Goal: Task Accomplishment & Management: Complete application form

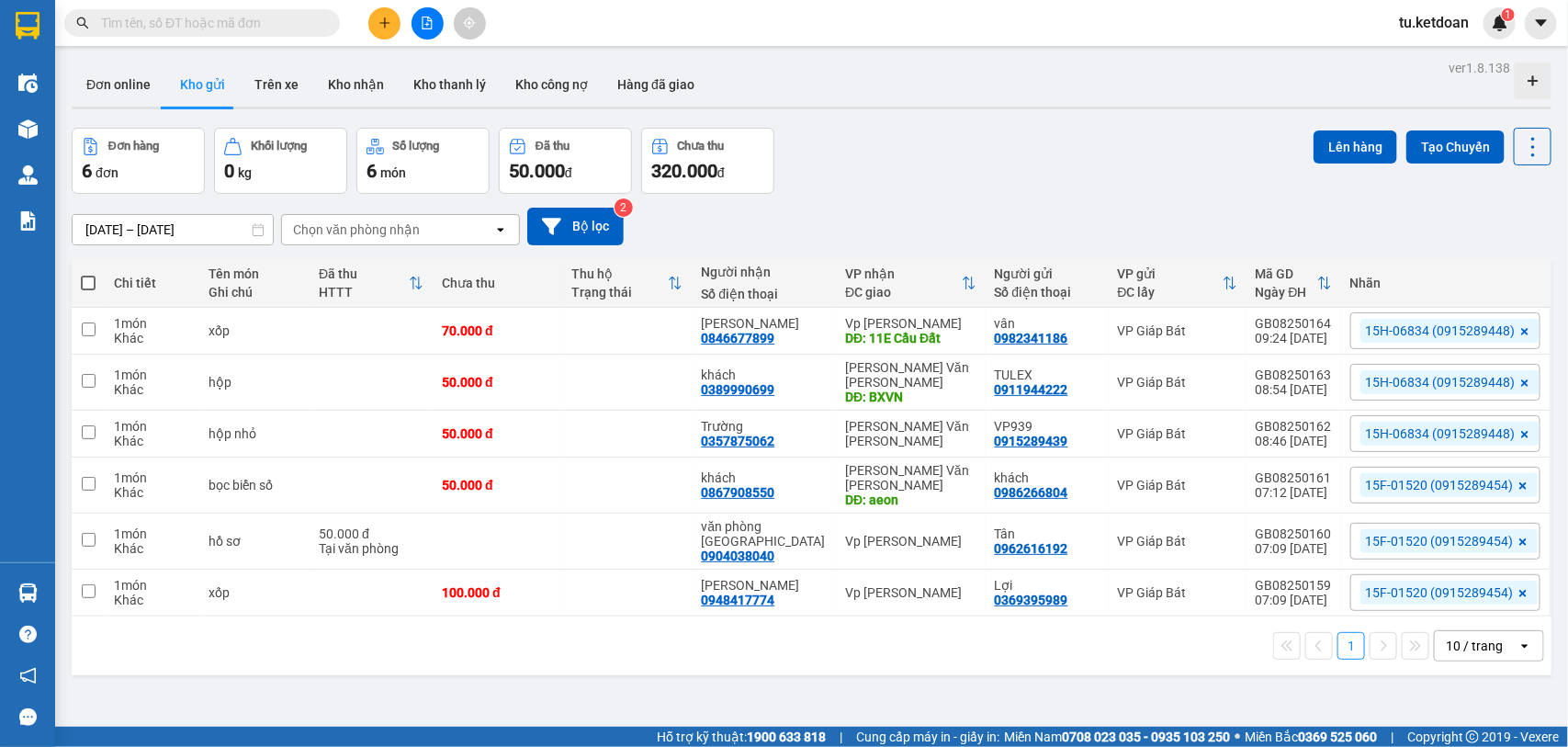
click at [252, 26] on input "text" at bounding box center [209, 23] width 217 height 20
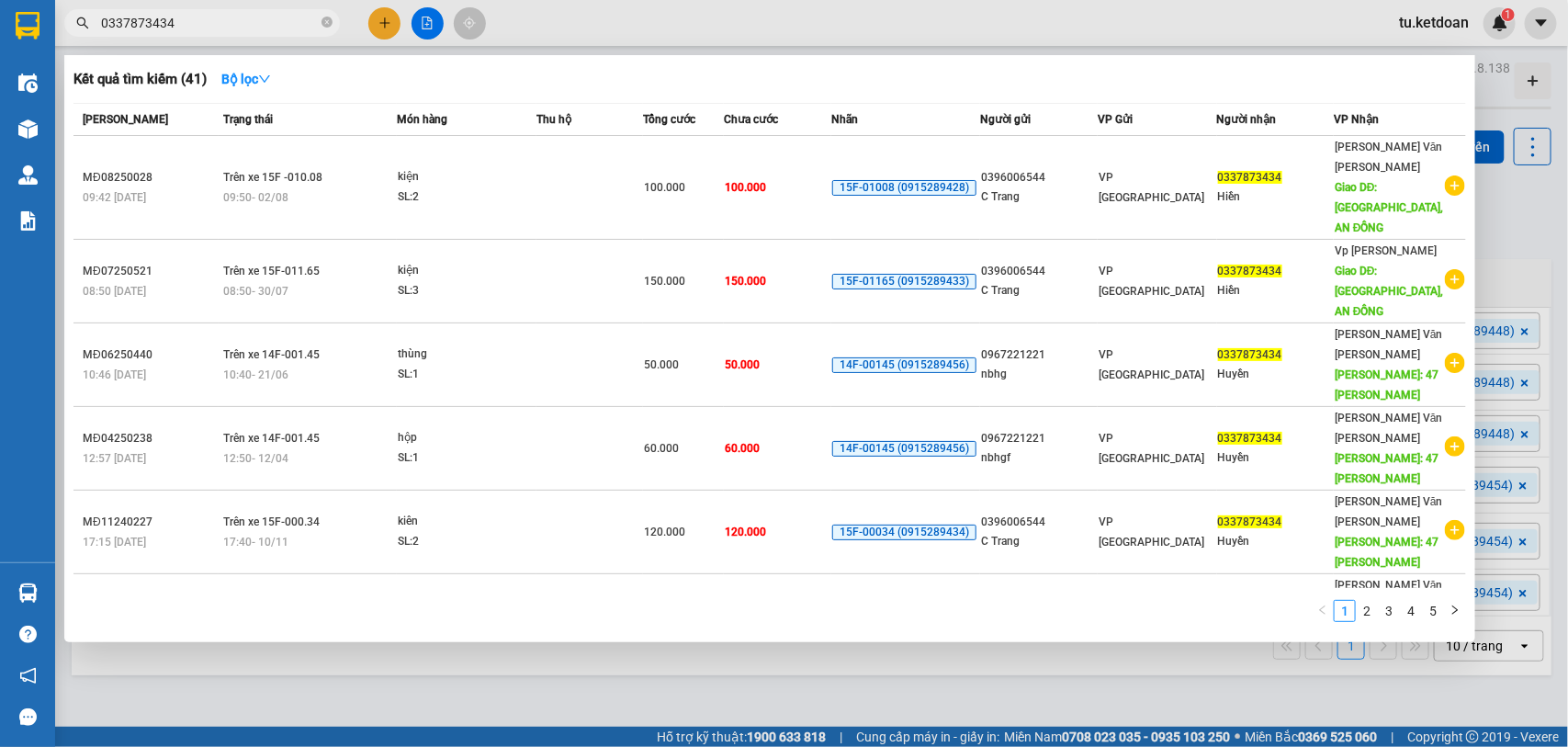
scroll to position [328, 0]
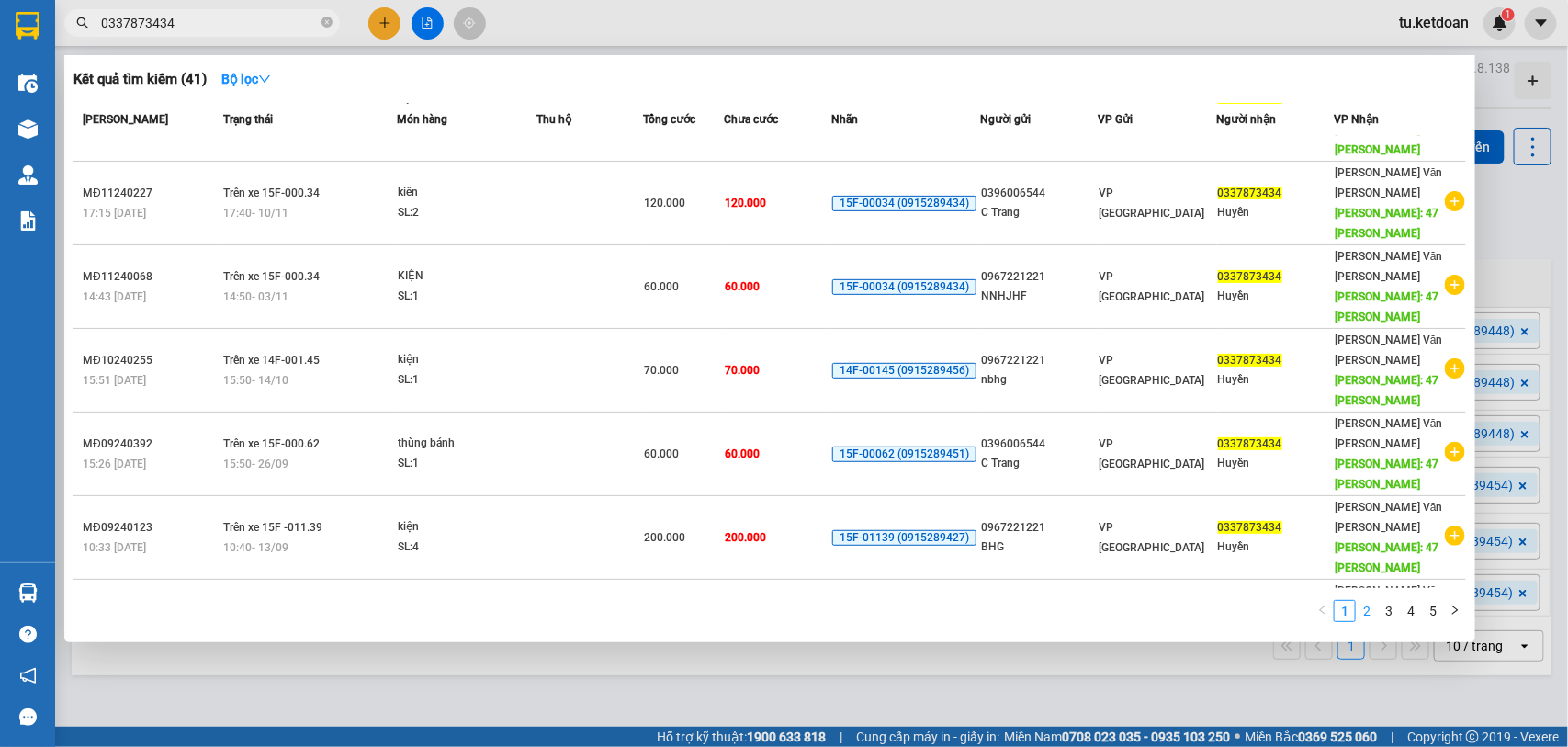
type input "0337873434"
click at [1370, 613] on link "2" at bounding box center [1367, 610] width 20 height 20
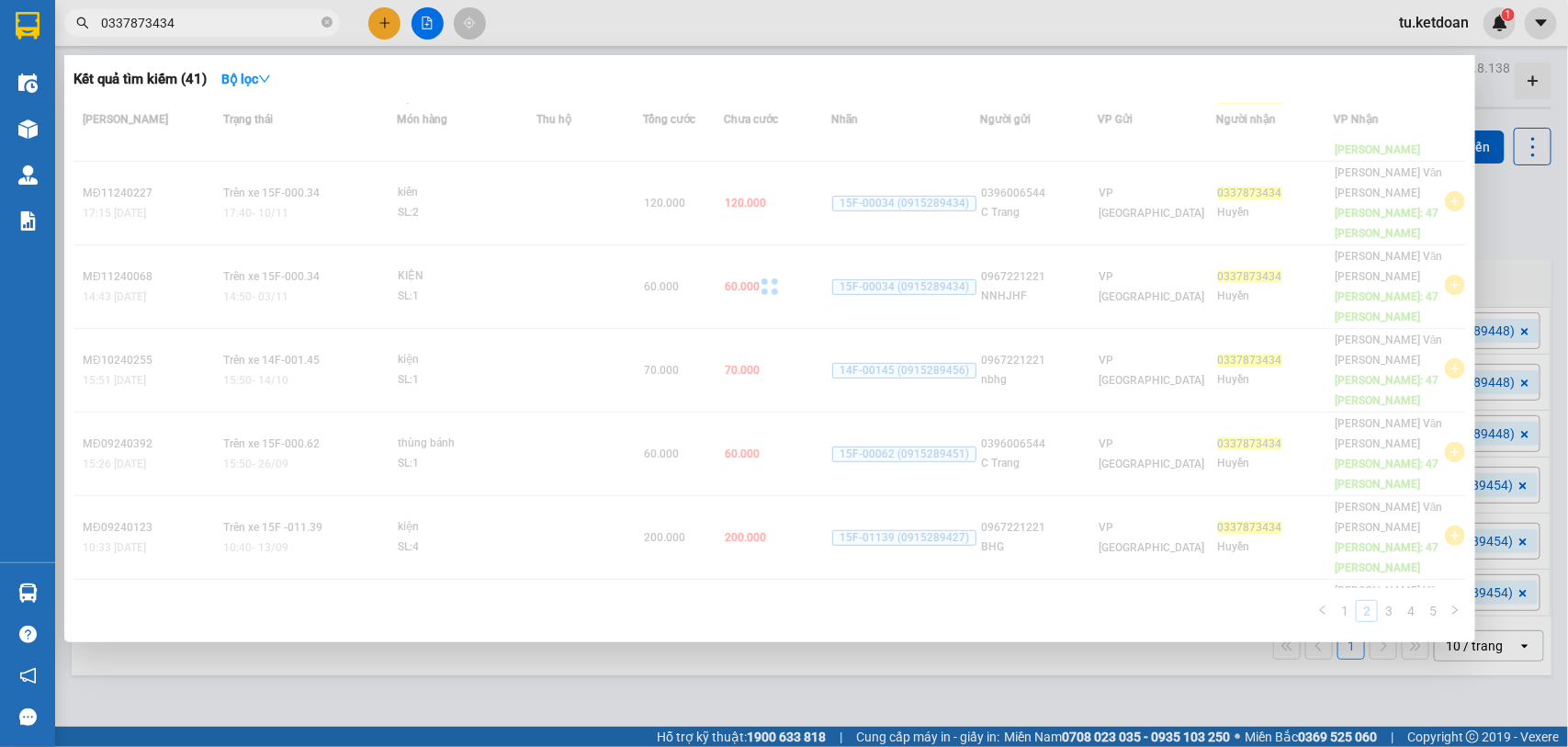
scroll to position [161, 0]
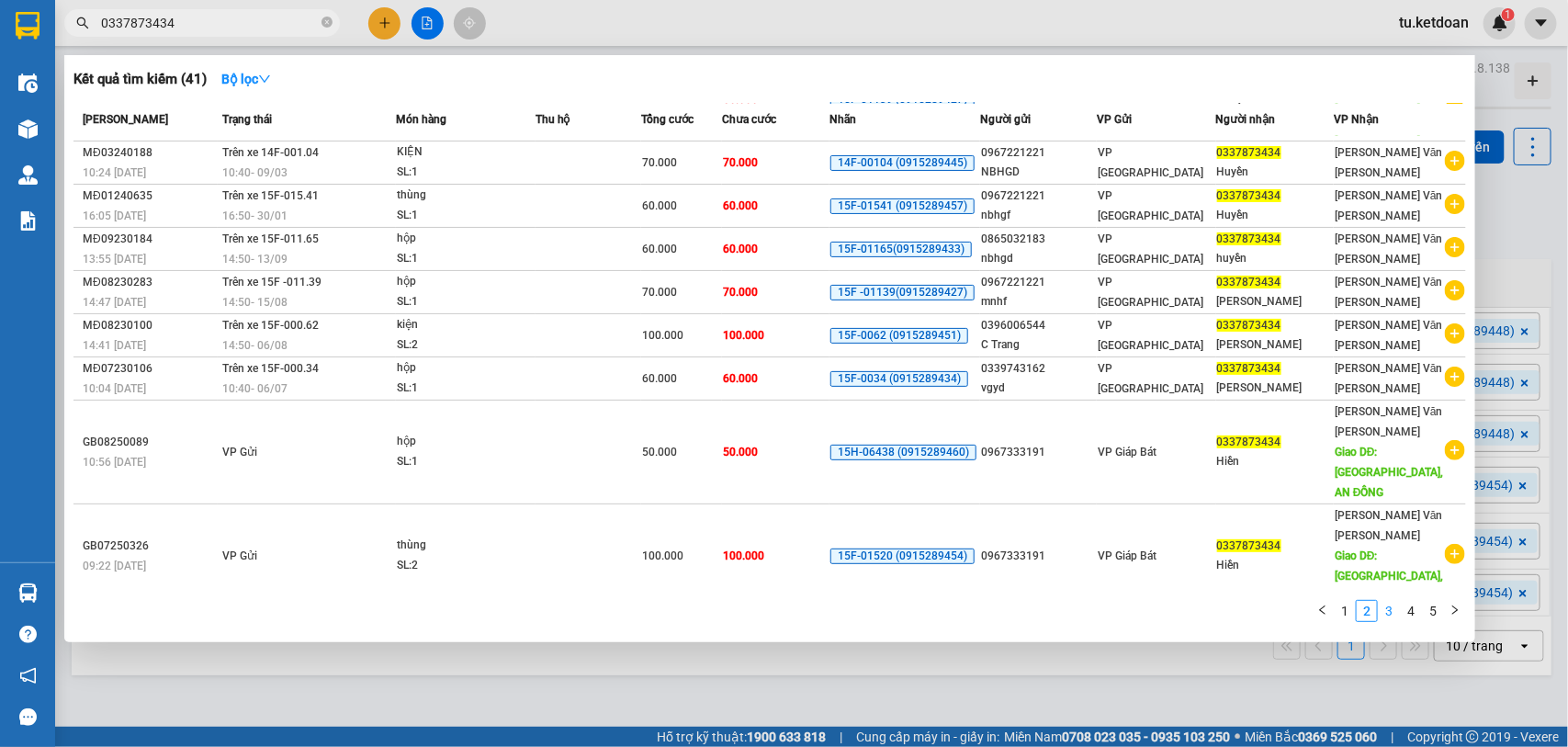
click at [1390, 615] on link "3" at bounding box center [1389, 610] width 20 height 20
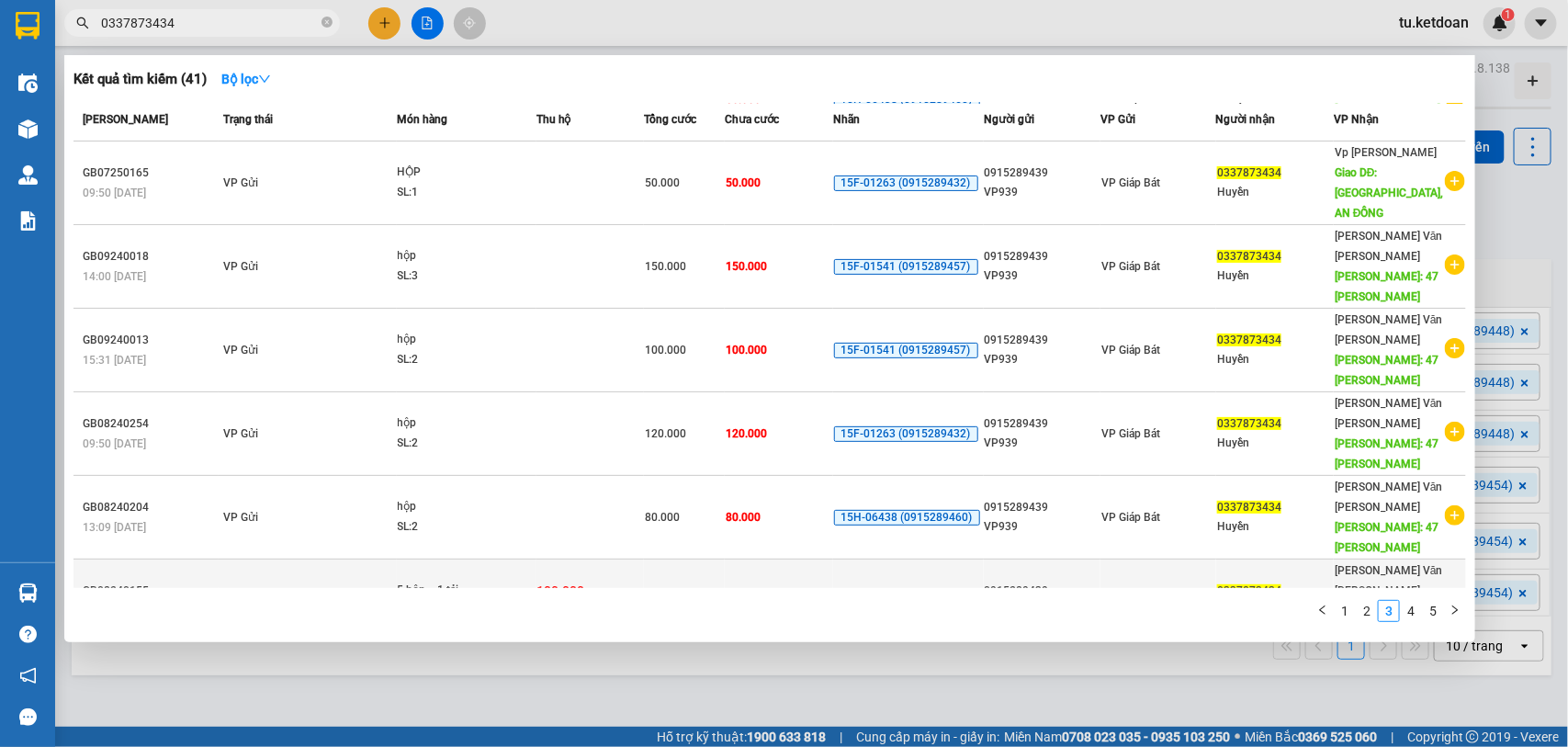
scroll to position [328, 0]
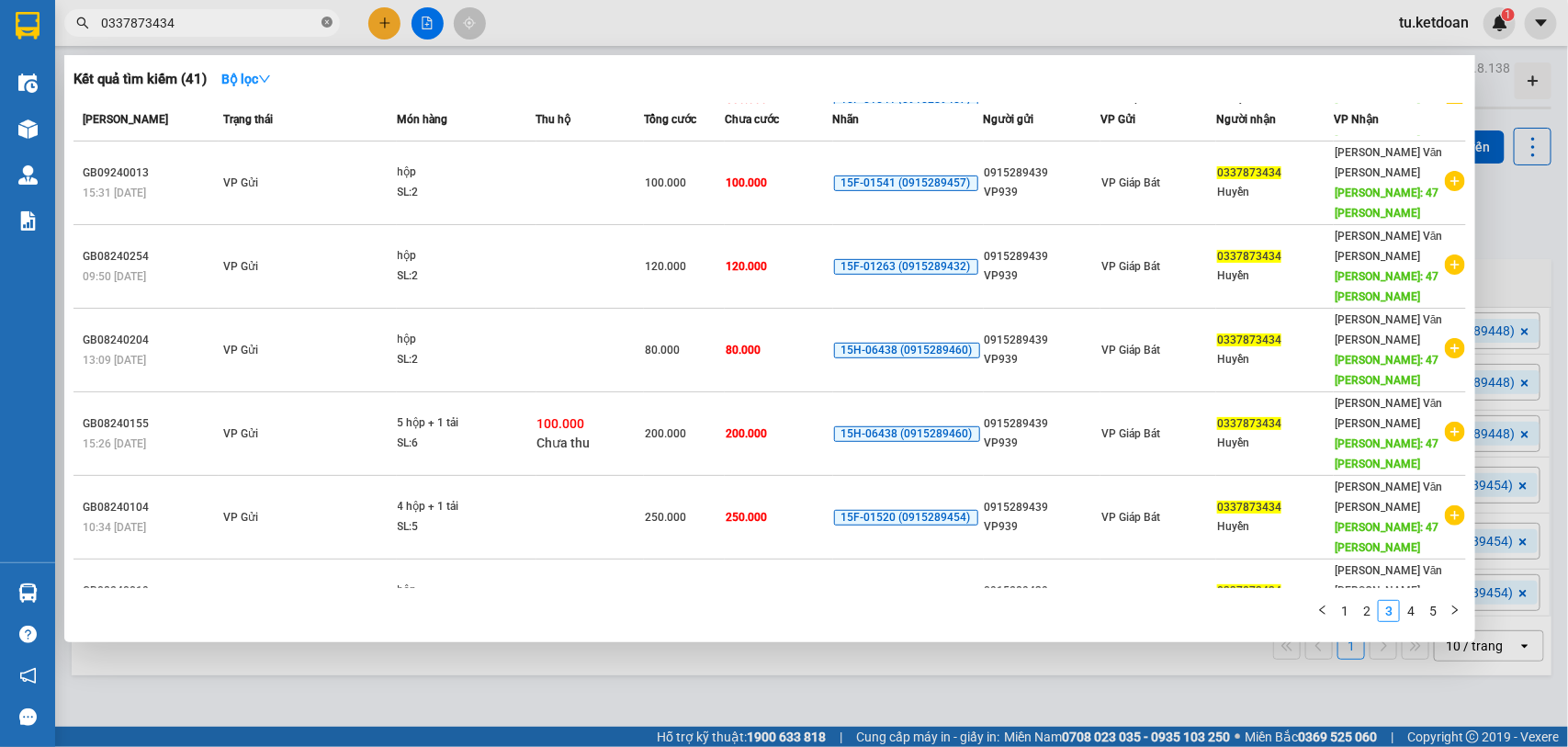
click at [323, 15] on span at bounding box center [326, 24] width 11 height 18
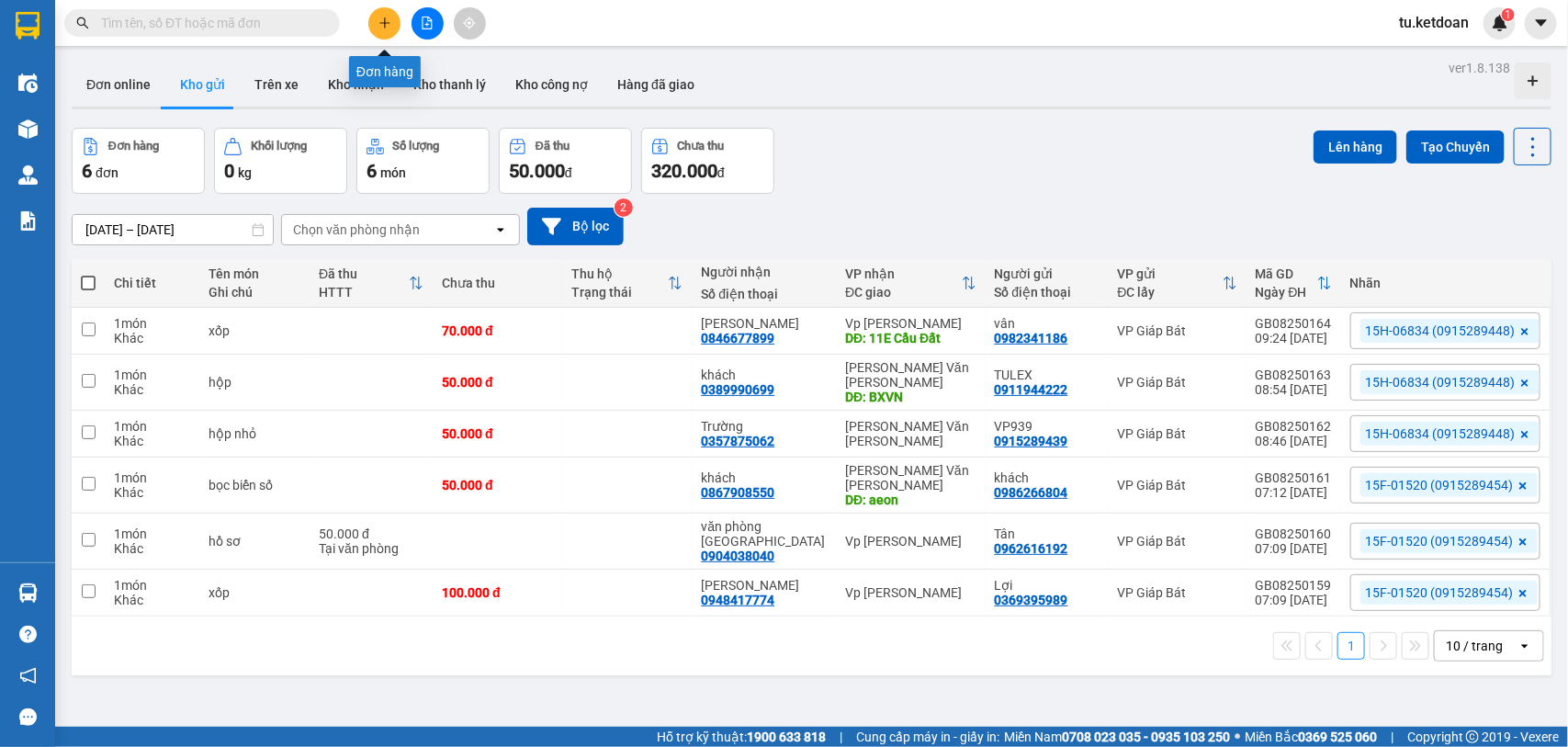
click at [392, 28] on button at bounding box center [384, 23] width 33 height 33
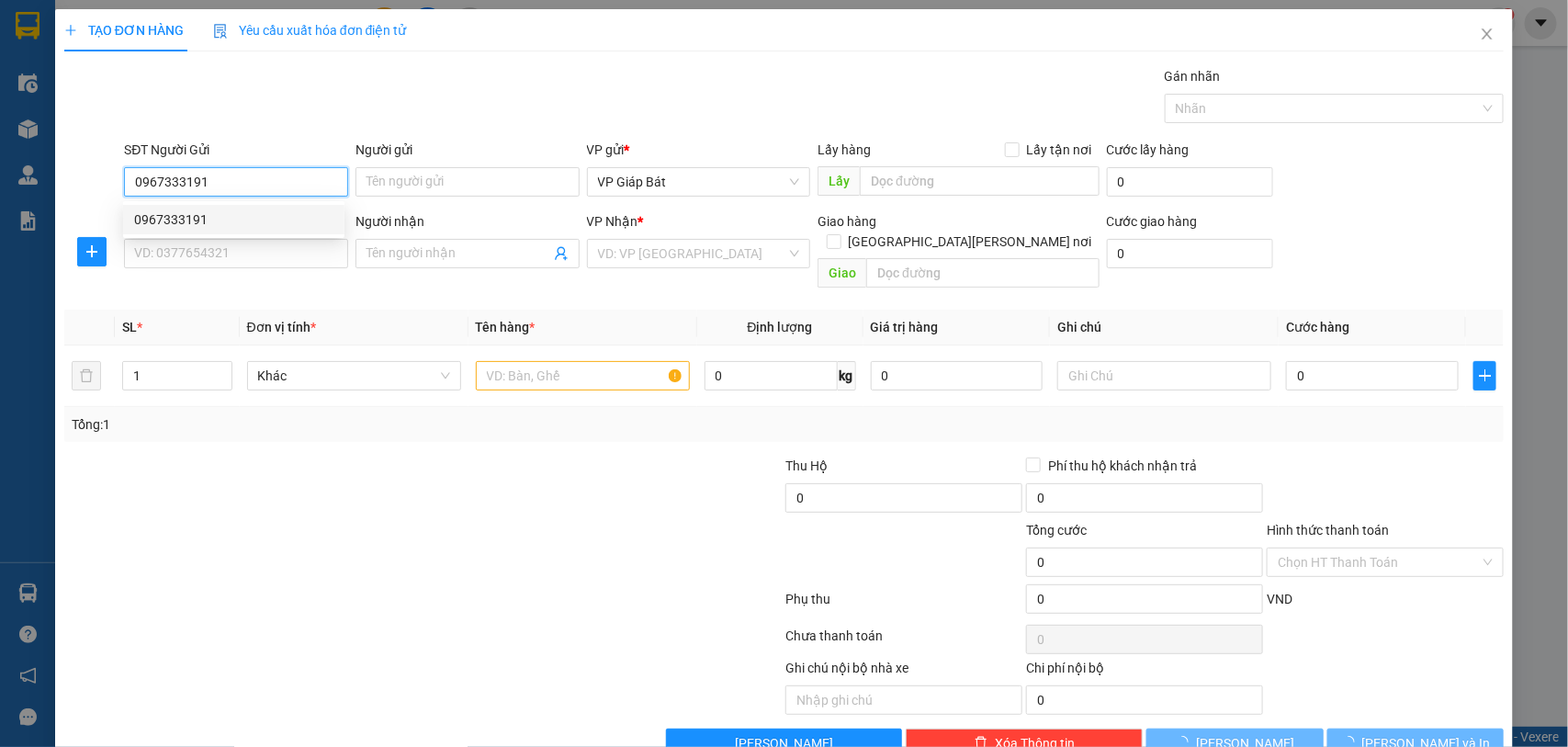
click at [235, 216] on div "0967333191" at bounding box center [234, 220] width 200 height 20
type input "0967333191"
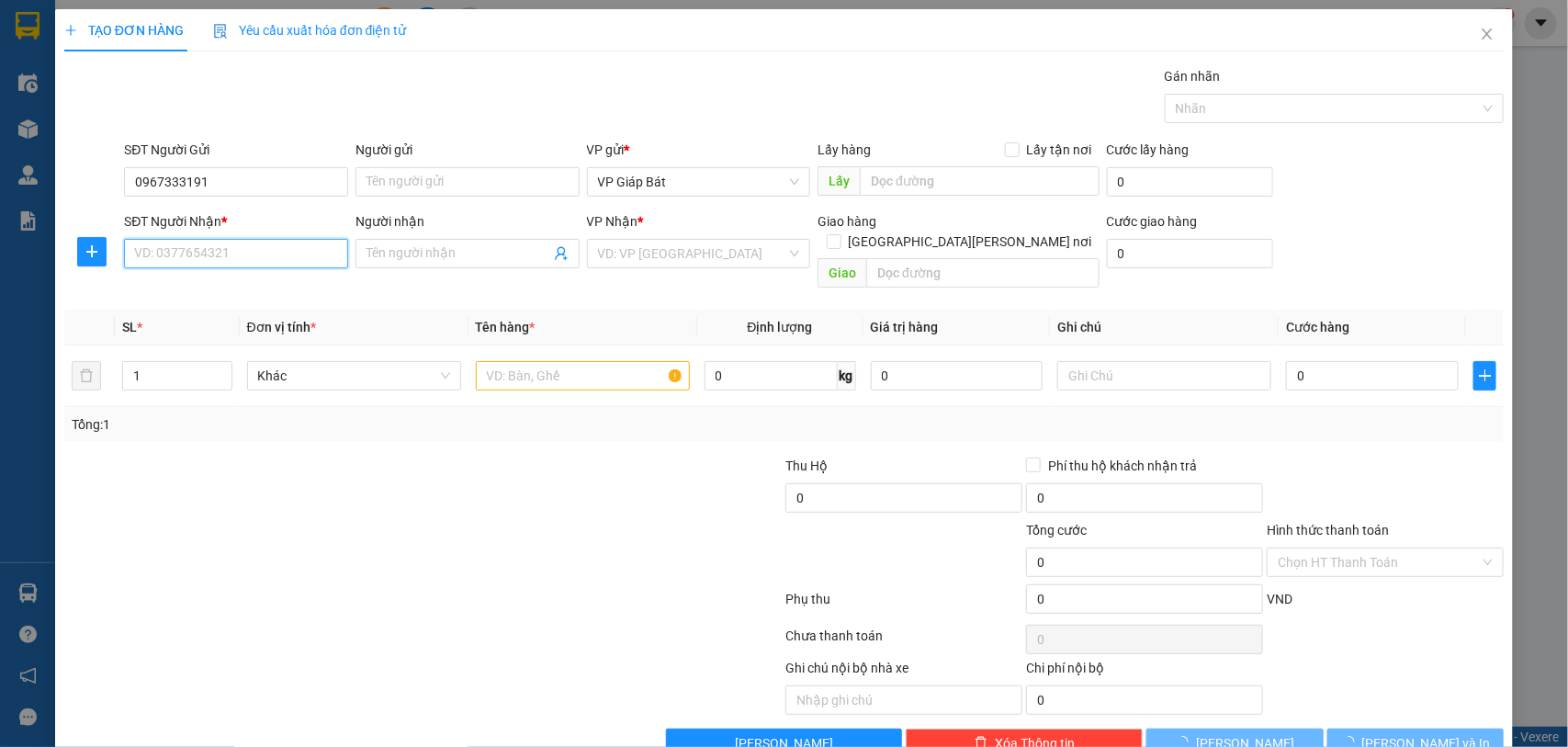
click at [190, 255] on input "SĐT Người Nhận *" at bounding box center [235, 253] width 225 height 30
click at [205, 290] on div "0337873434 - [PERSON_NAME]" at bounding box center [234, 291] width 200 height 20
type input "0337873434"
type input "Hiền"
type input "[GEOGRAPHIC_DATA], AN ĐỒNG"
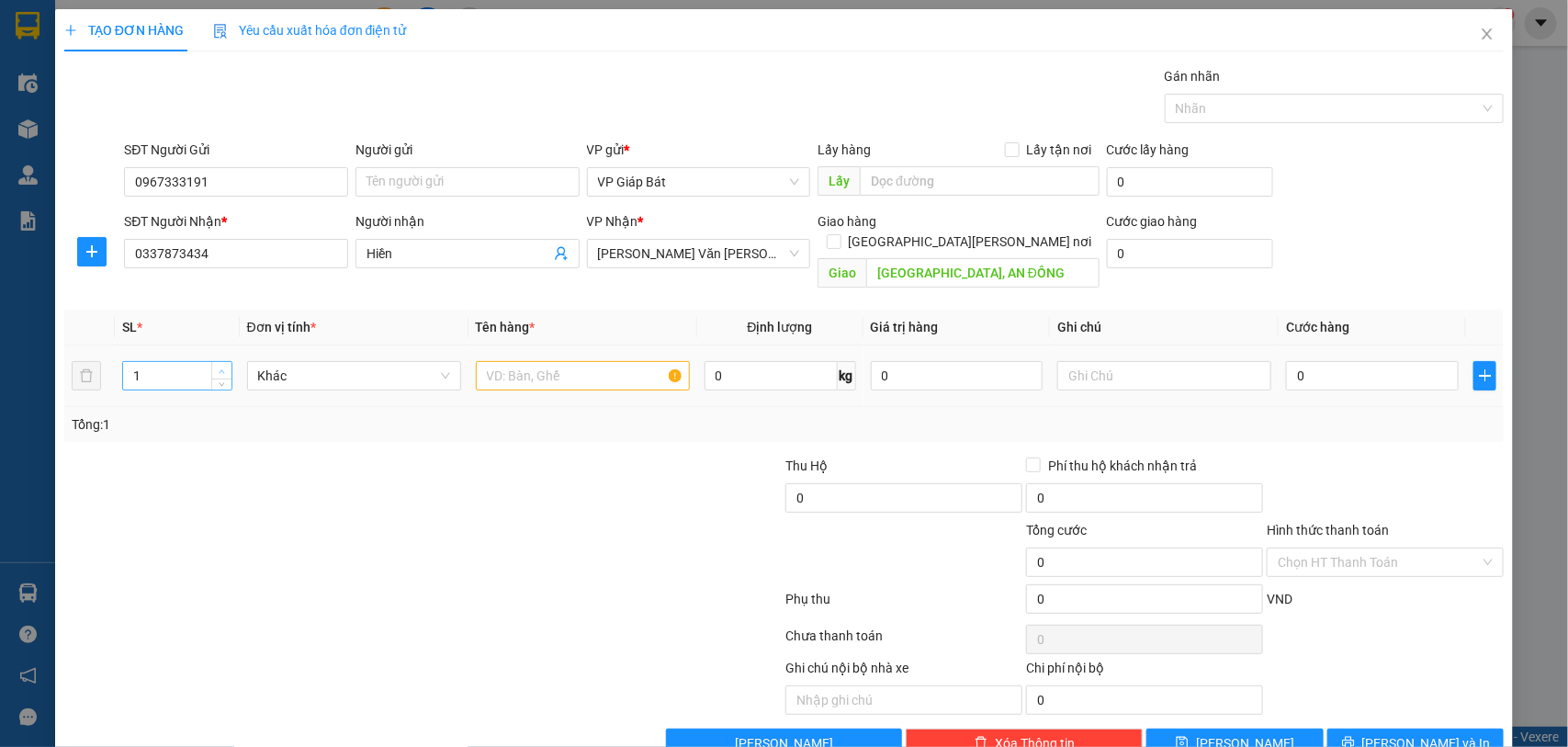
type input "2"
click at [217, 366] on span "up" at bounding box center [222, 371] width 11 height 11
click at [560, 366] on input "text" at bounding box center [583, 376] width 214 height 30
type input "hộp"
click at [1350, 365] on input "0" at bounding box center [1372, 376] width 173 height 30
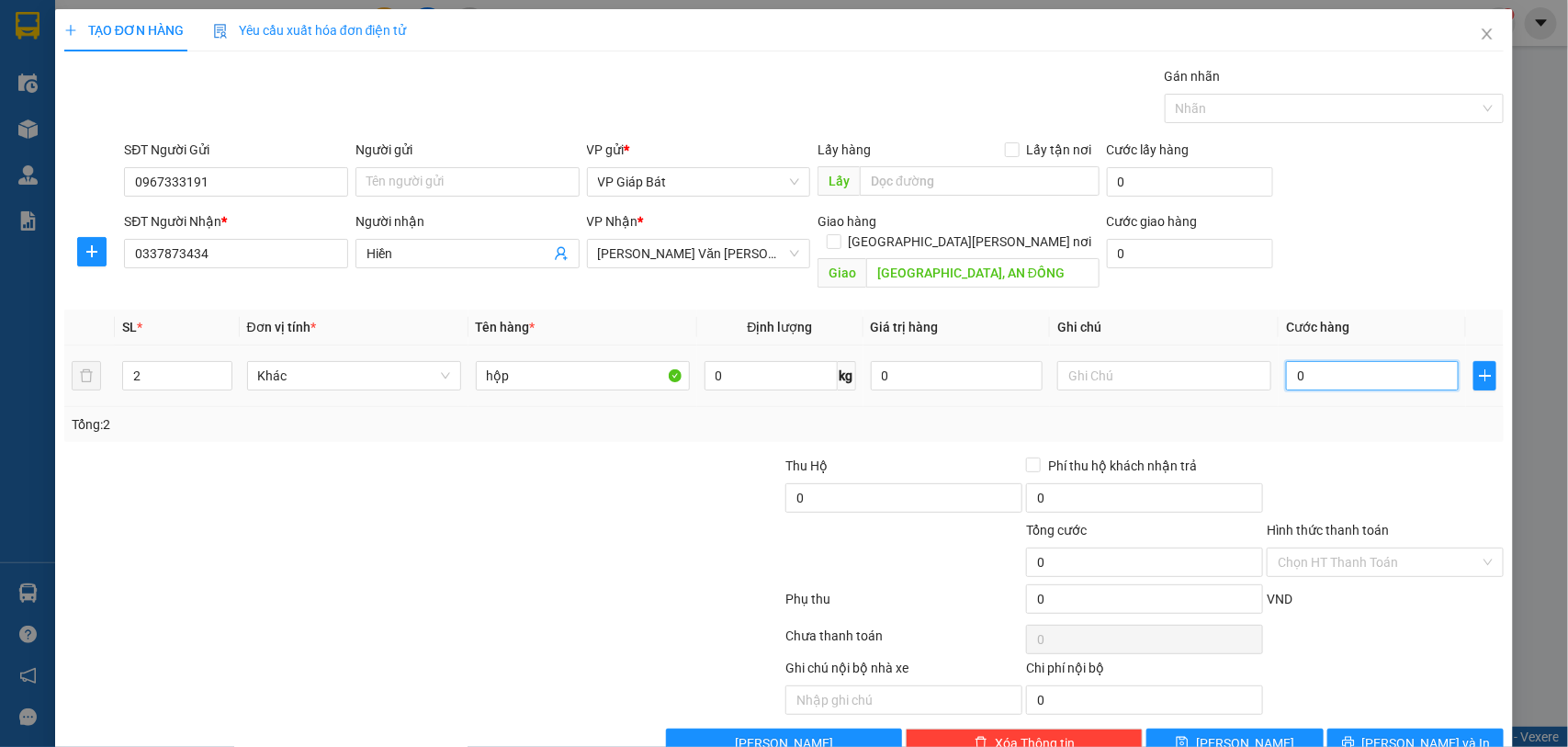
type input "1"
type input "10"
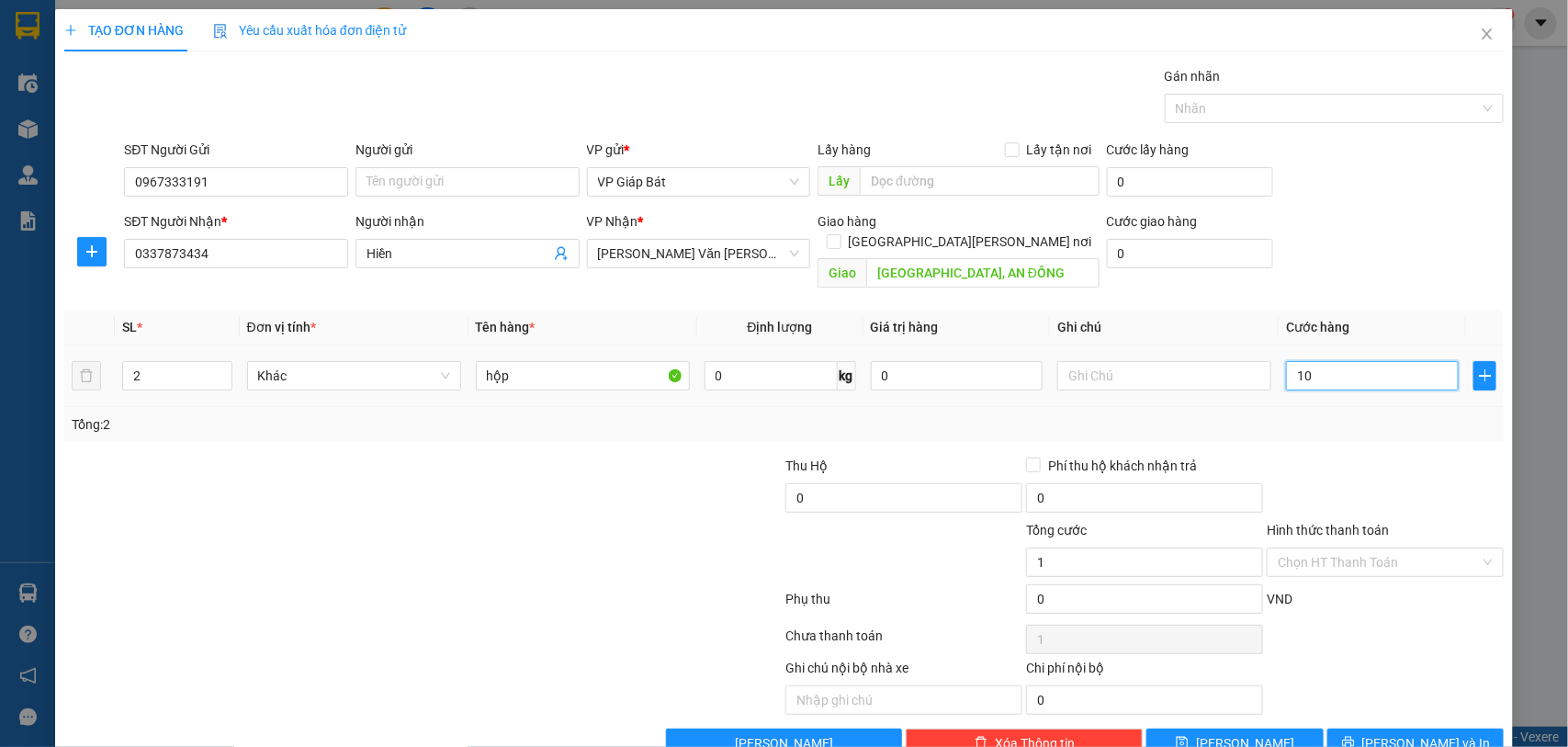
type input "10"
type input "100"
type input "1.000"
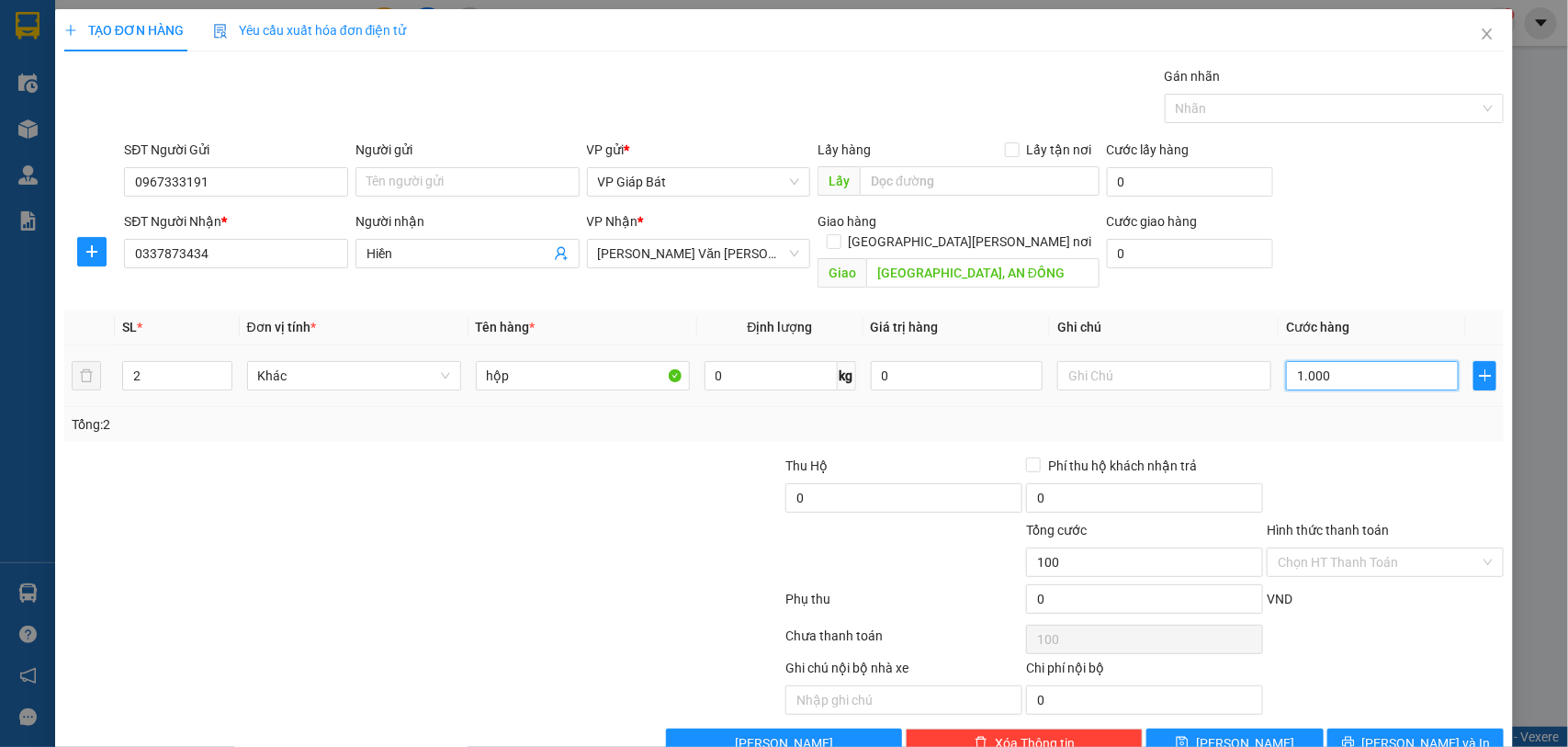
type input "1.000"
type input "10.000"
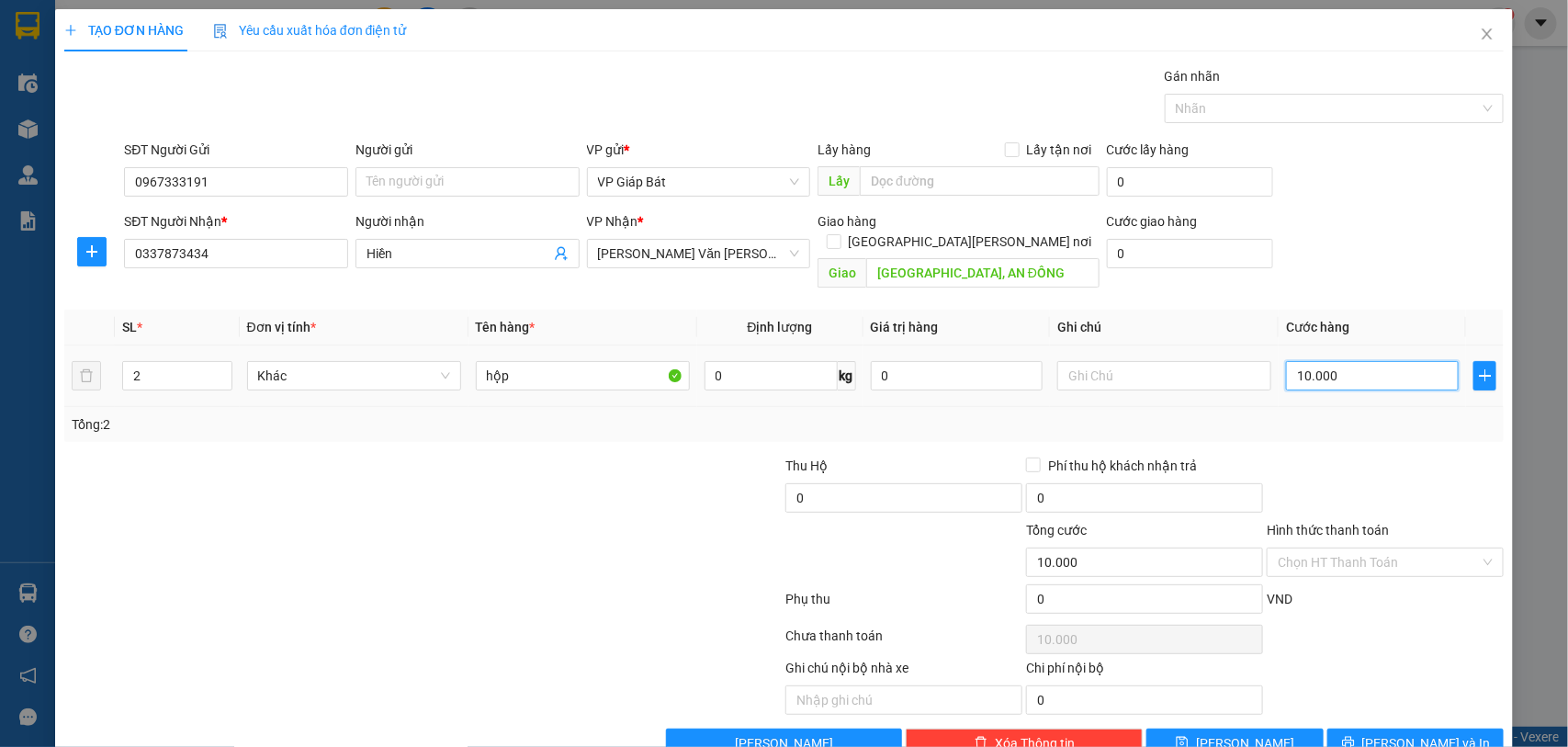
type input "100.000"
click at [1192, 109] on div at bounding box center [1326, 108] width 313 height 22
type input "100.000"
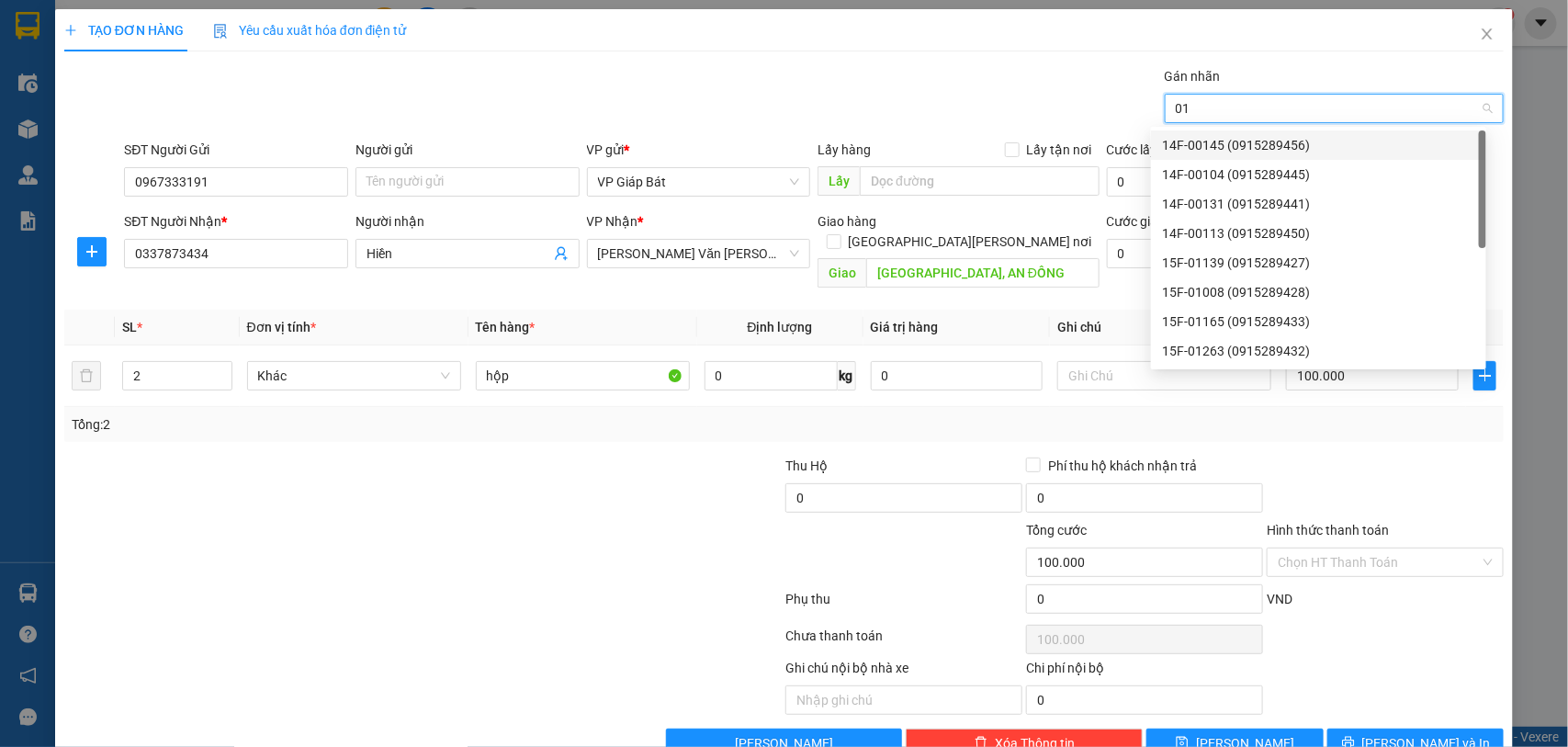
type input "012"
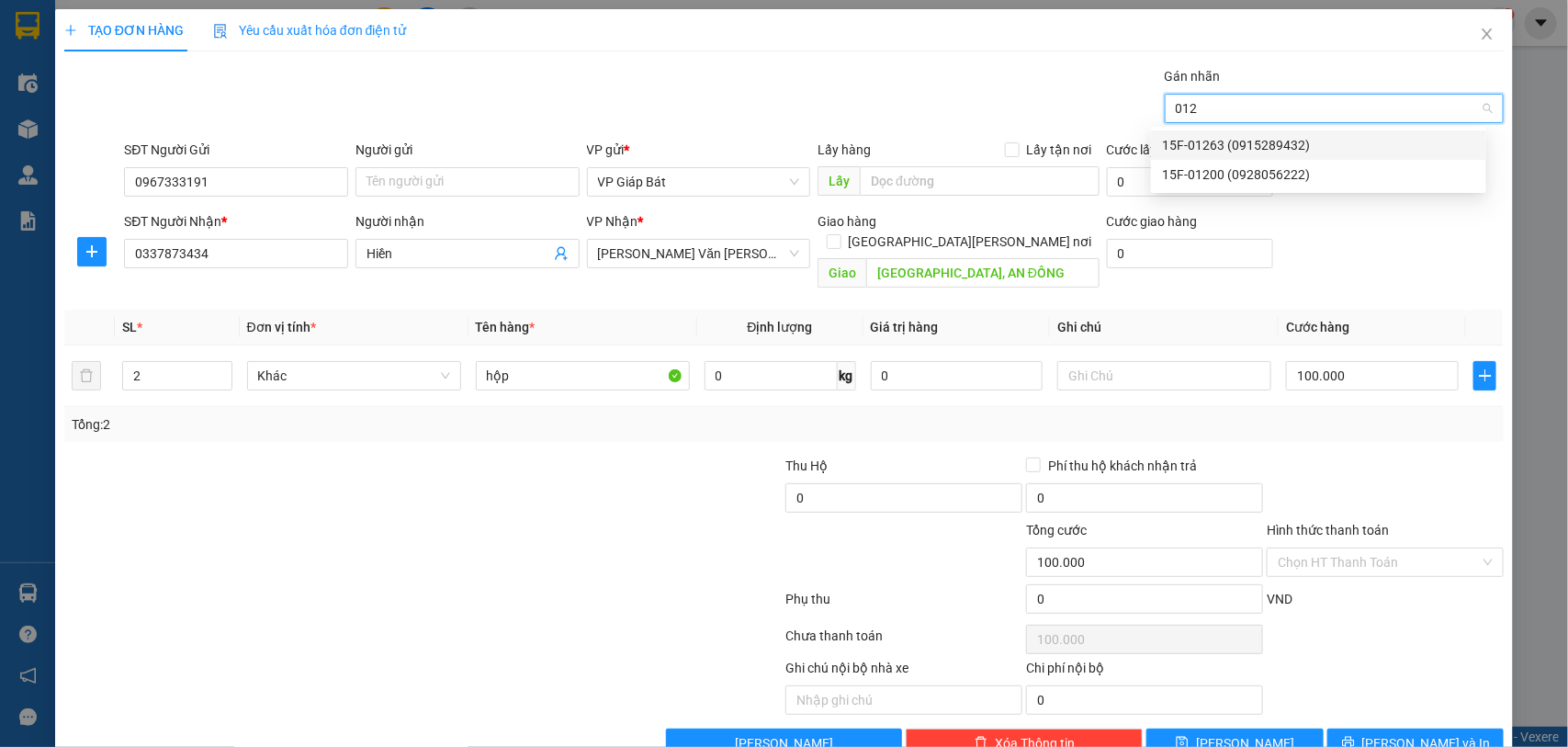
click at [1206, 139] on div "15F-01263 (0915289432)" at bounding box center [1319, 145] width 314 height 20
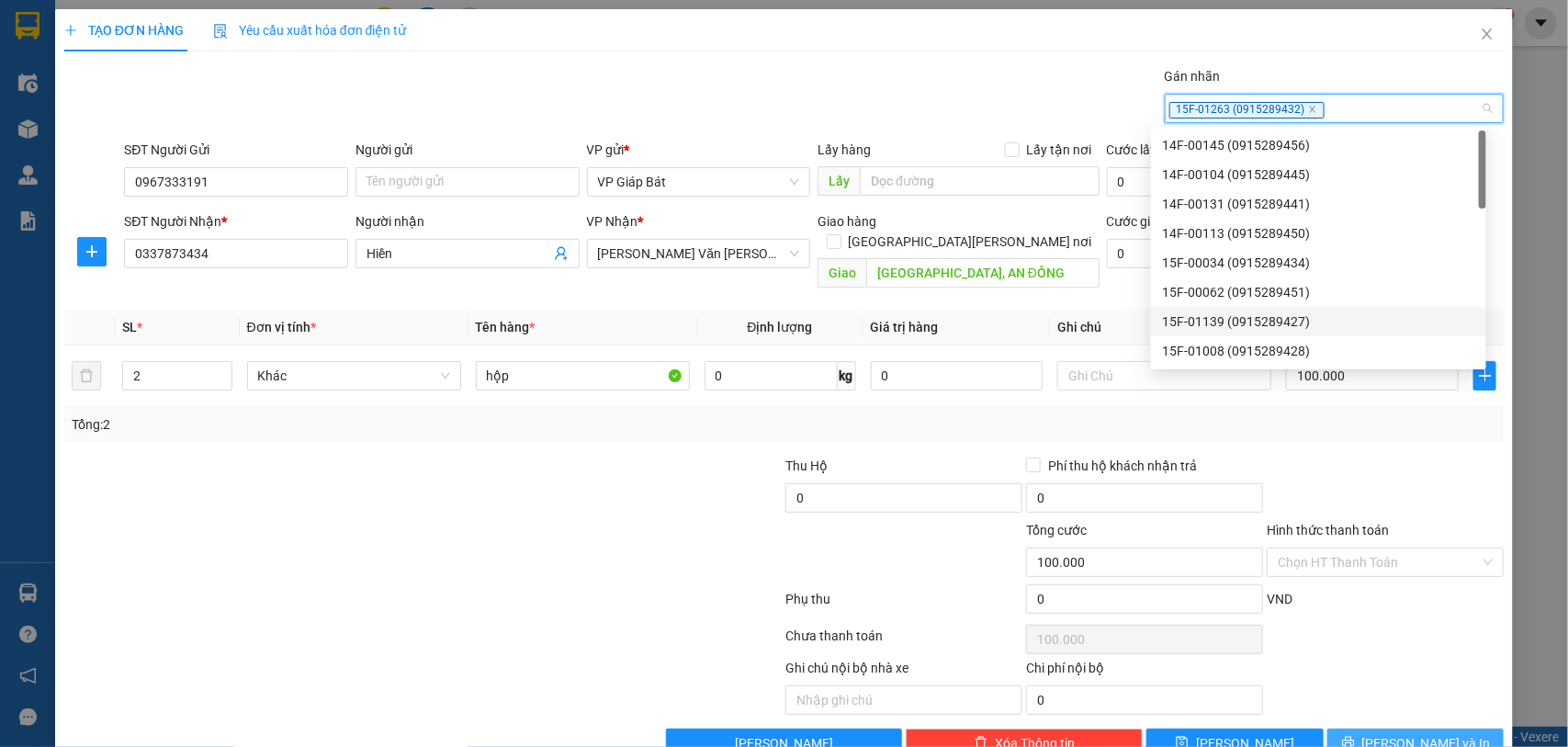
click at [1373, 735] on button "[PERSON_NAME] và In" at bounding box center [1416, 743] width 176 height 30
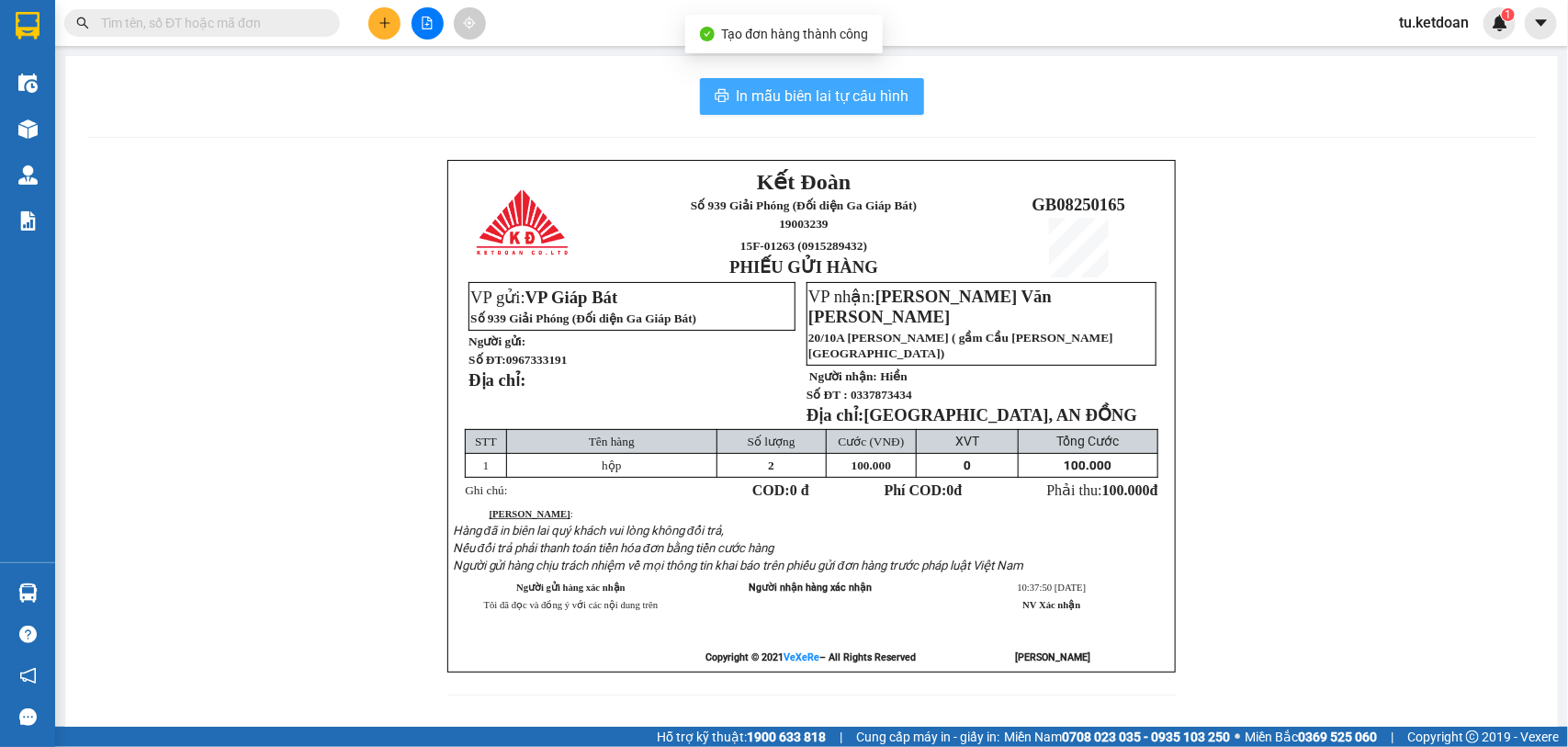
click at [791, 94] on span "In mẫu biên lai tự cấu hình" at bounding box center [823, 95] width 173 height 23
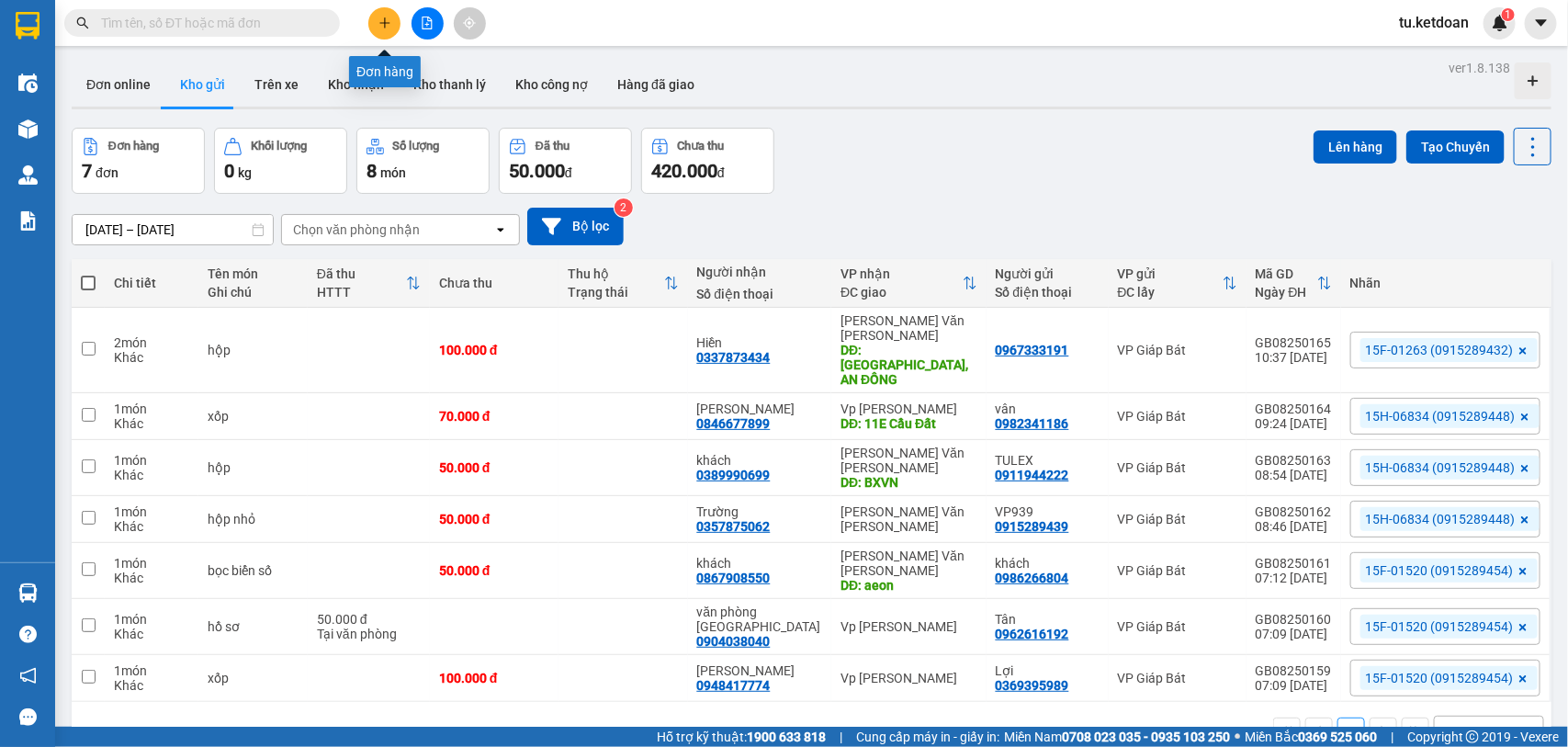
click at [379, 25] on icon "plus" at bounding box center [385, 23] width 13 height 13
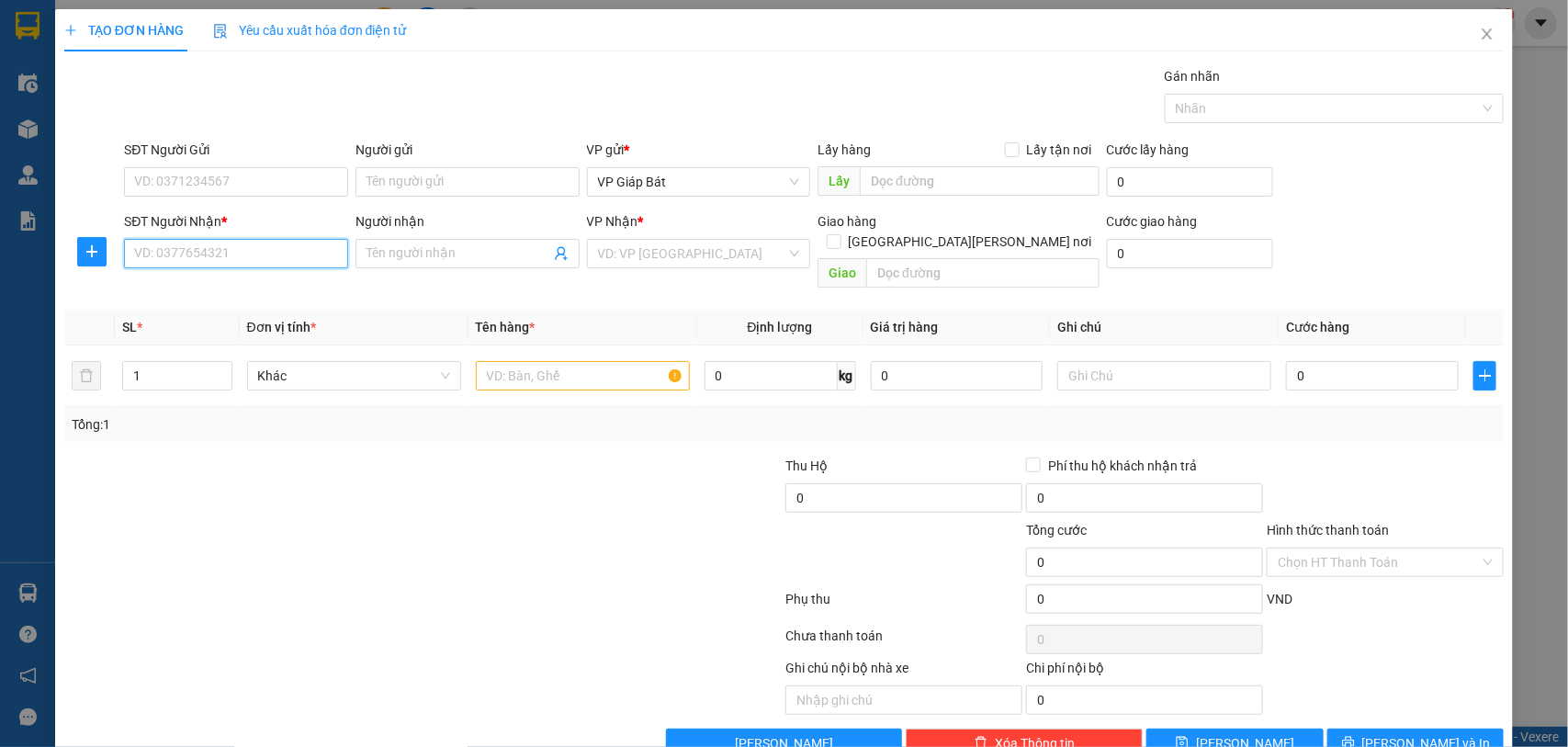
click at [235, 245] on input "SĐT Người Nhận *" at bounding box center [235, 253] width 225 height 30
type input "0936636568"
click at [406, 255] on input "Người nhận" at bounding box center [459, 253] width 184 height 20
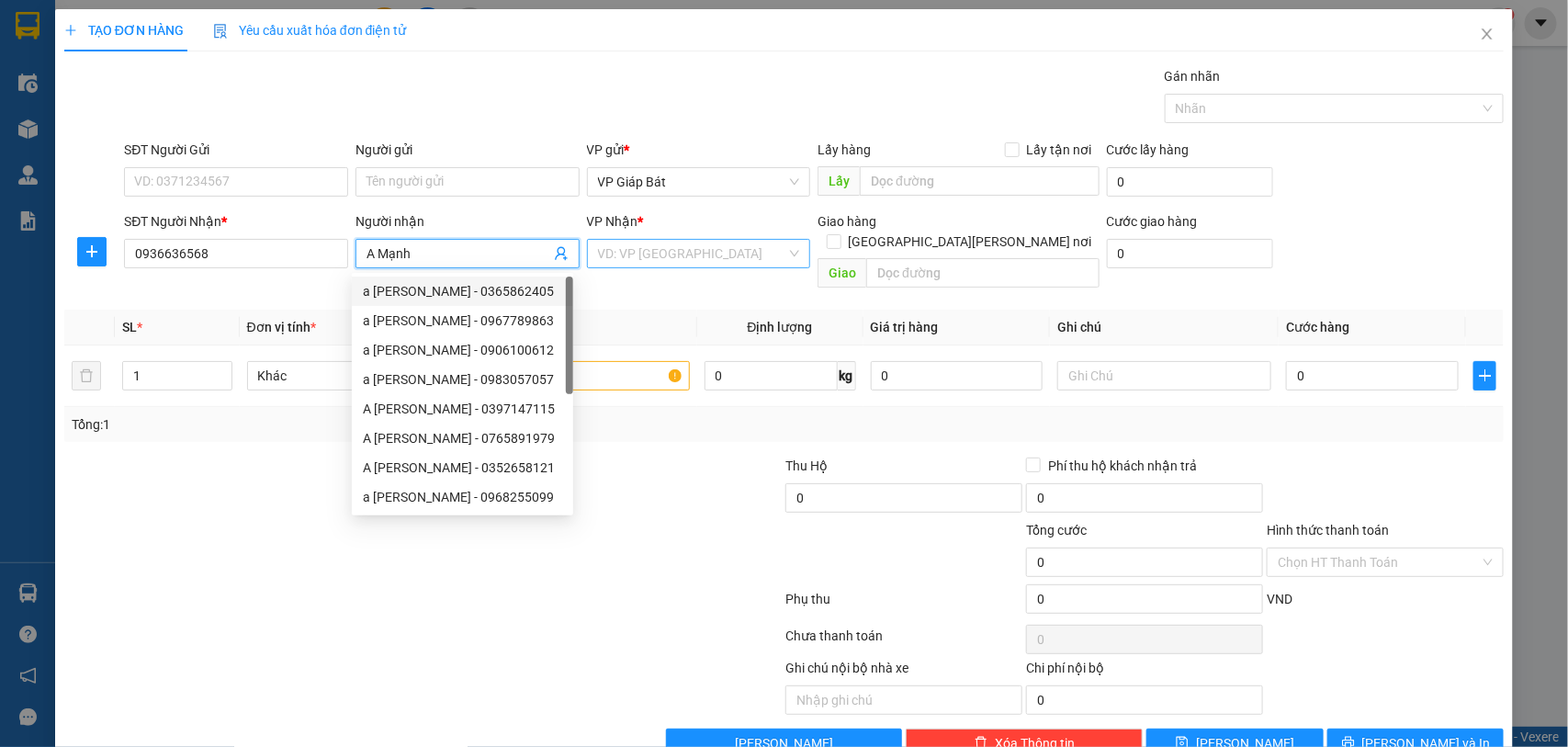
type input "A Mạnh"
click at [766, 253] on input "search" at bounding box center [692, 253] width 189 height 28
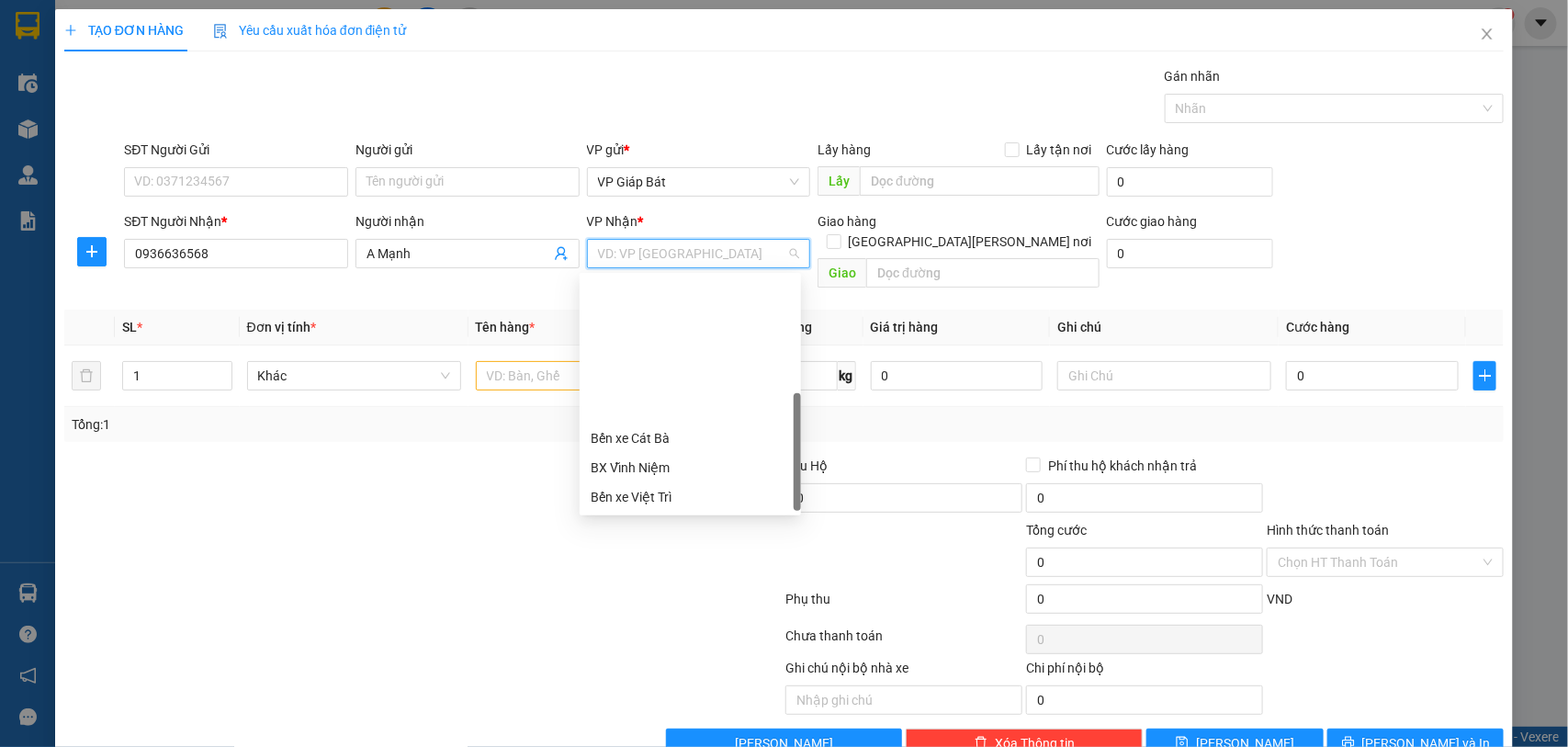
scroll to position [175, 0]
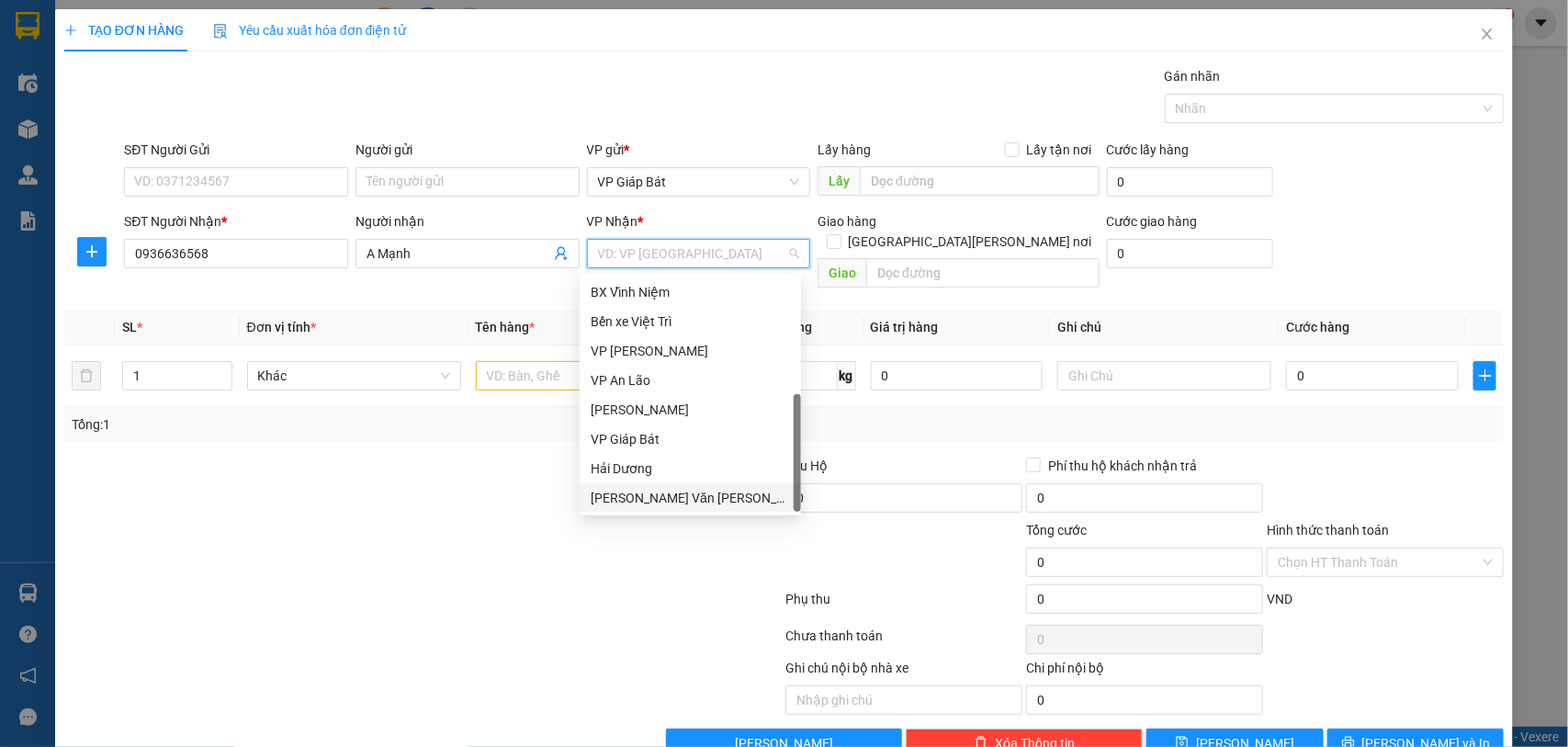
click at [680, 484] on div "[PERSON_NAME] Văn [PERSON_NAME]" at bounding box center [691, 498] width 222 height 30
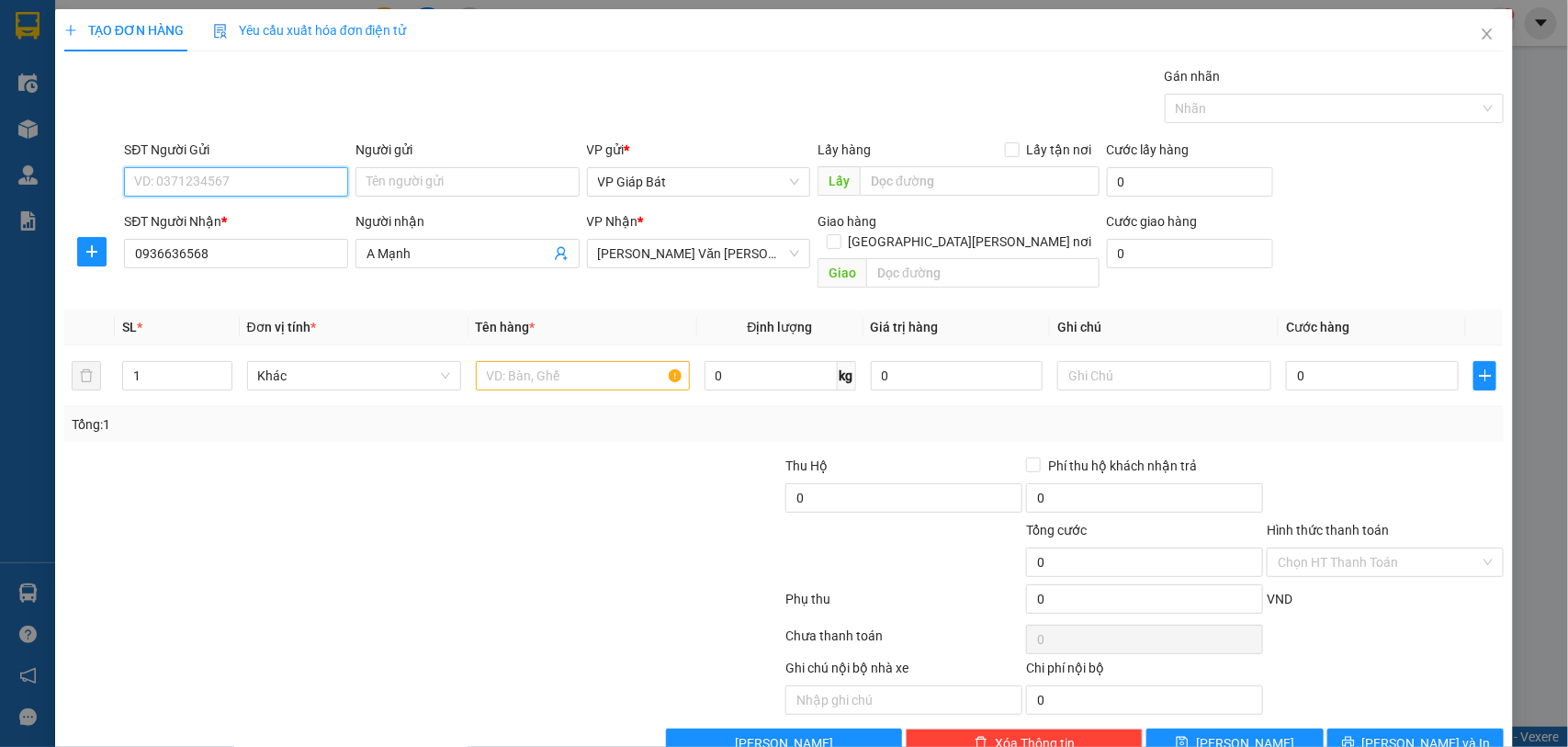
click at [266, 177] on input "SĐT Người Gửi" at bounding box center [235, 182] width 225 height 30
type input "0915289439"
click at [218, 221] on div "0915289439 - VP939" at bounding box center [234, 220] width 200 height 20
type input "VP939"
type input "0915289439"
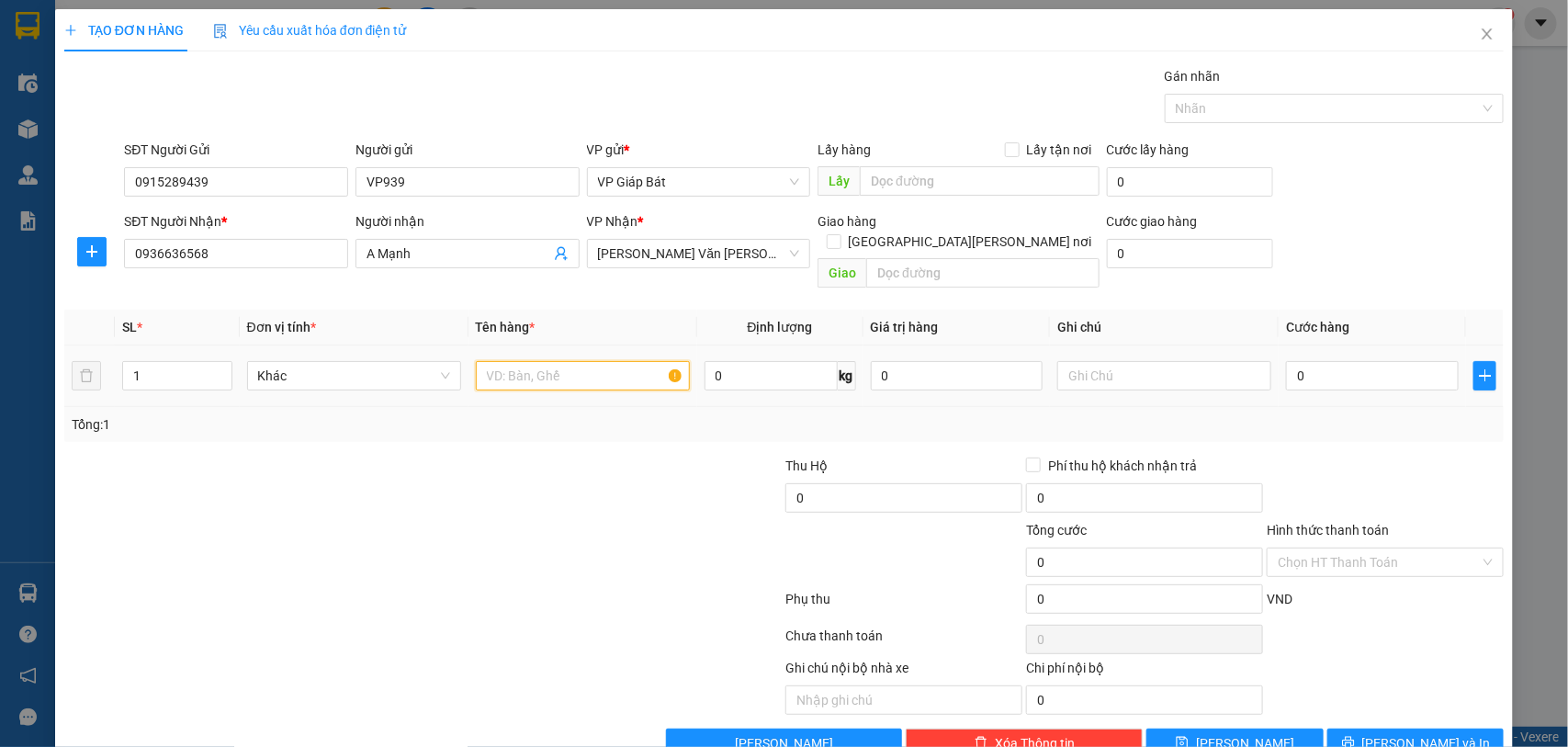
click at [554, 361] on input "text" at bounding box center [583, 376] width 214 height 30
type input "hộp"
click at [1379, 369] on input "0" at bounding box center [1372, 376] width 173 height 30
type input "5"
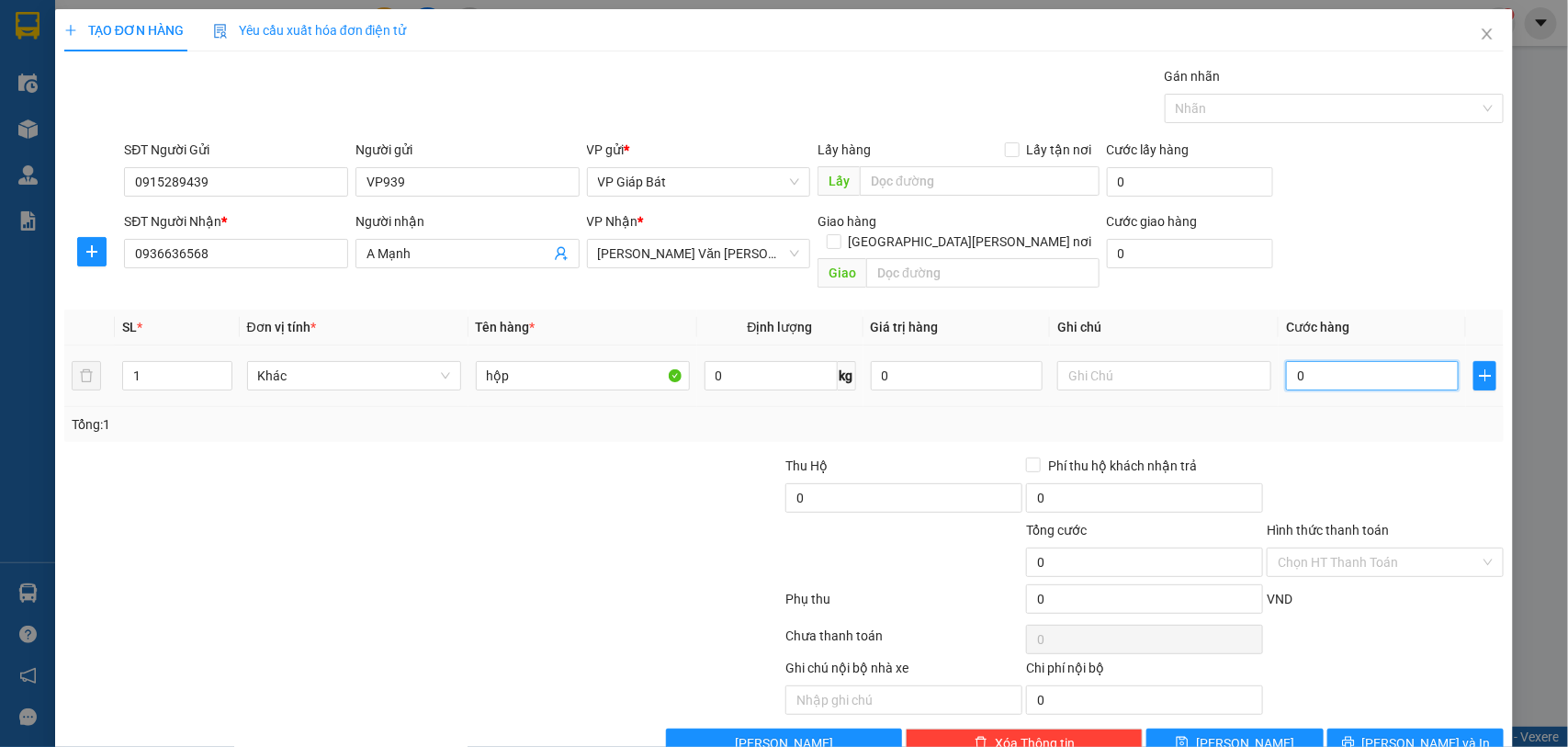
type input "5"
type input "50"
type input "500"
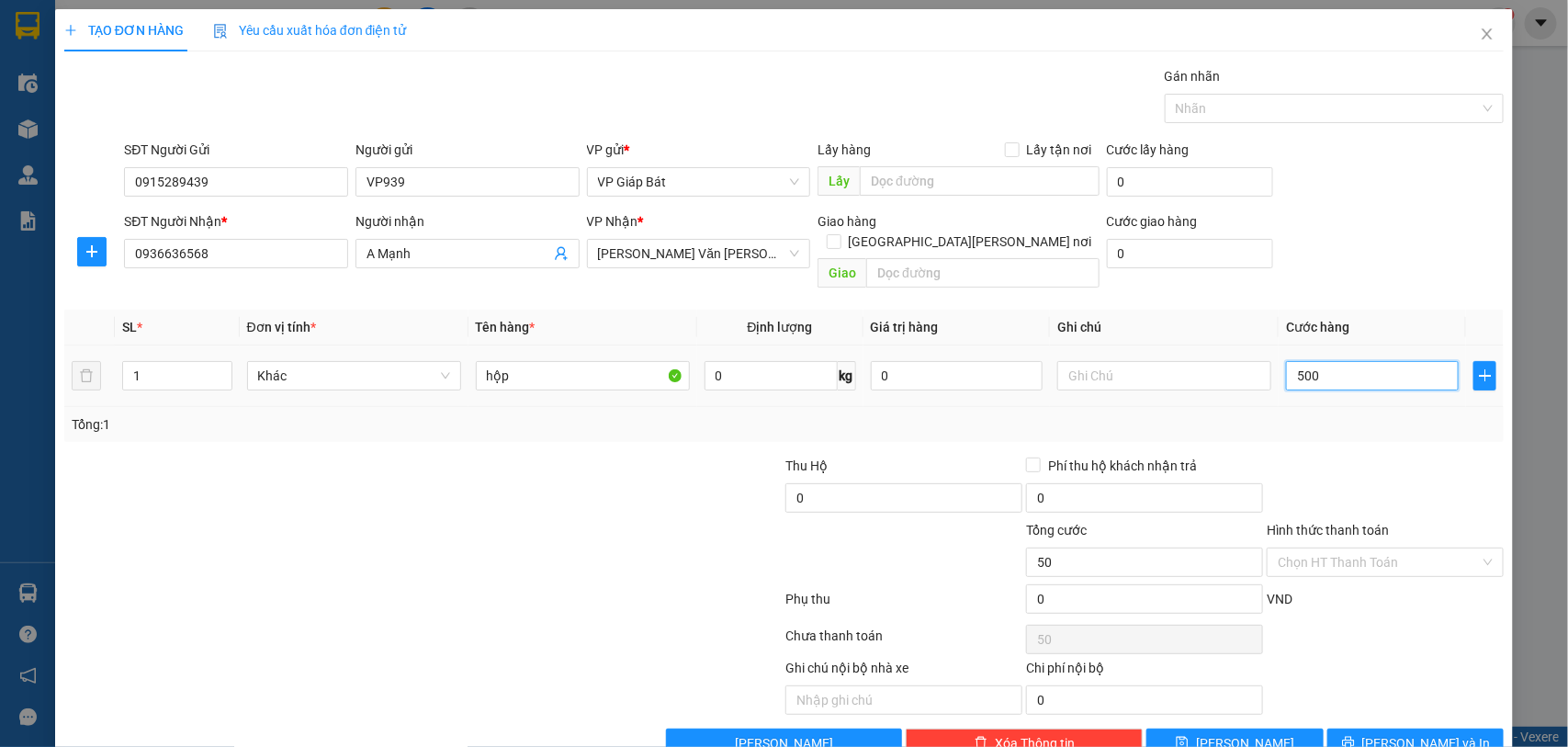
type input "500"
type input "5.000"
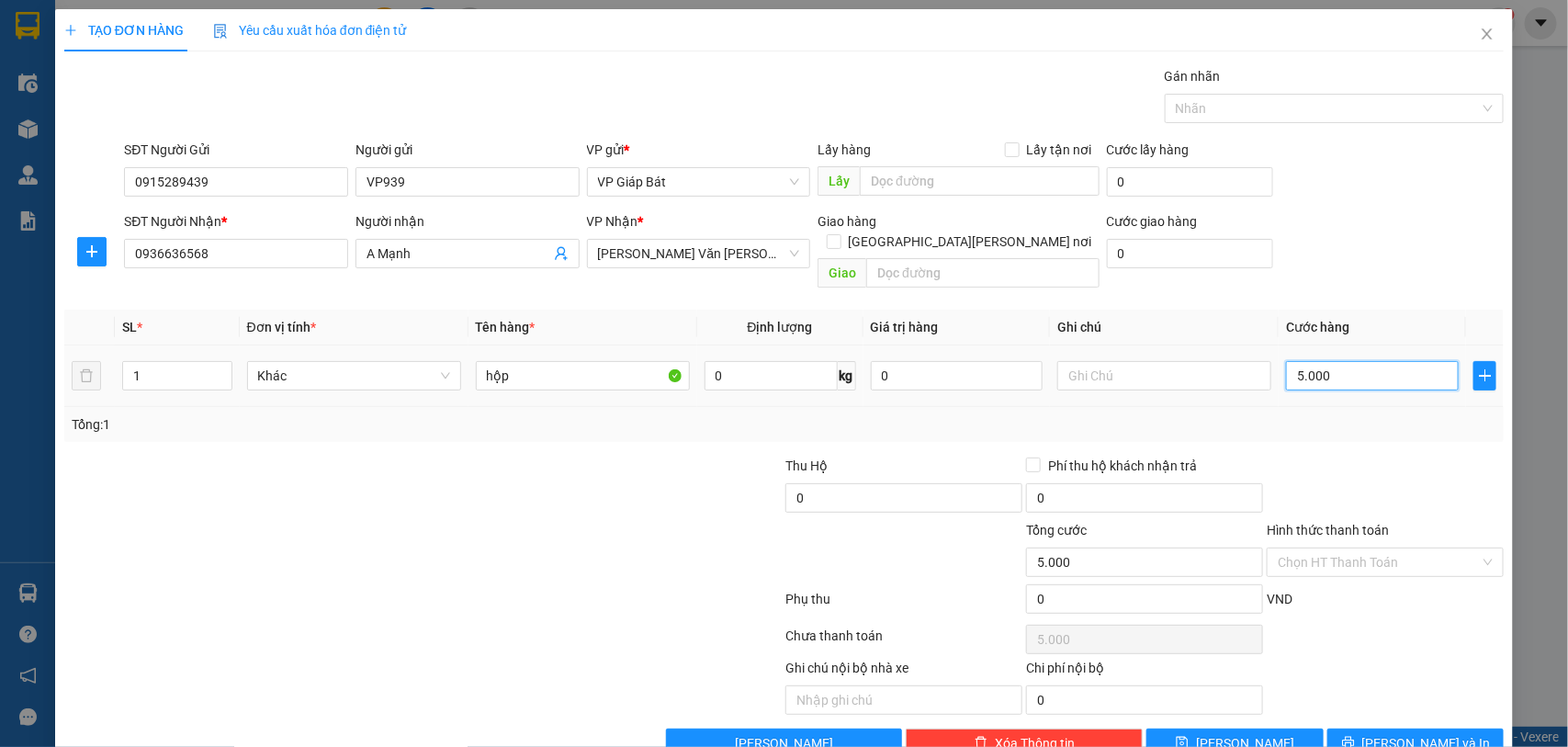
type input "50.000"
click at [1293, 110] on div at bounding box center [1326, 108] width 313 height 22
type input "50.000"
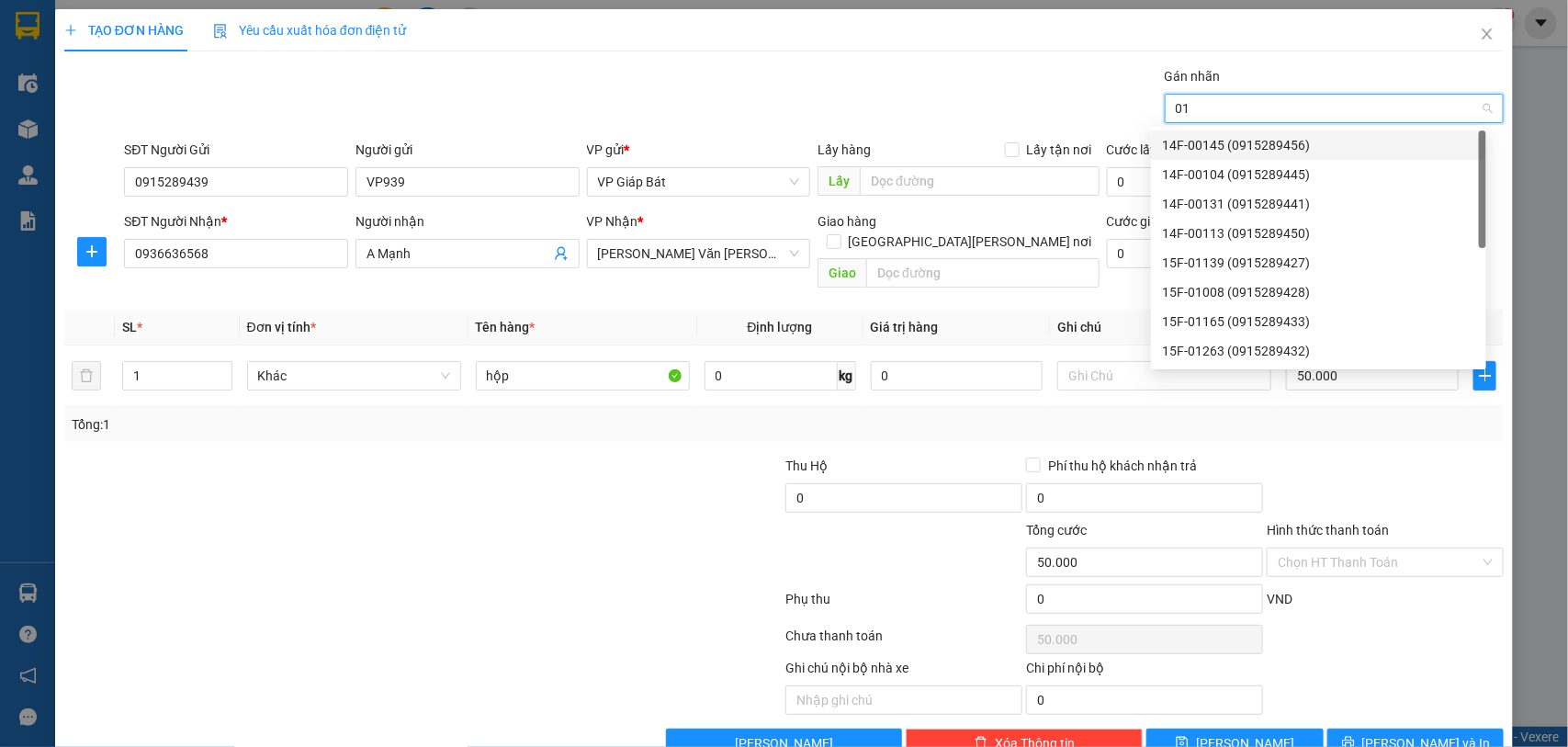
type input "012"
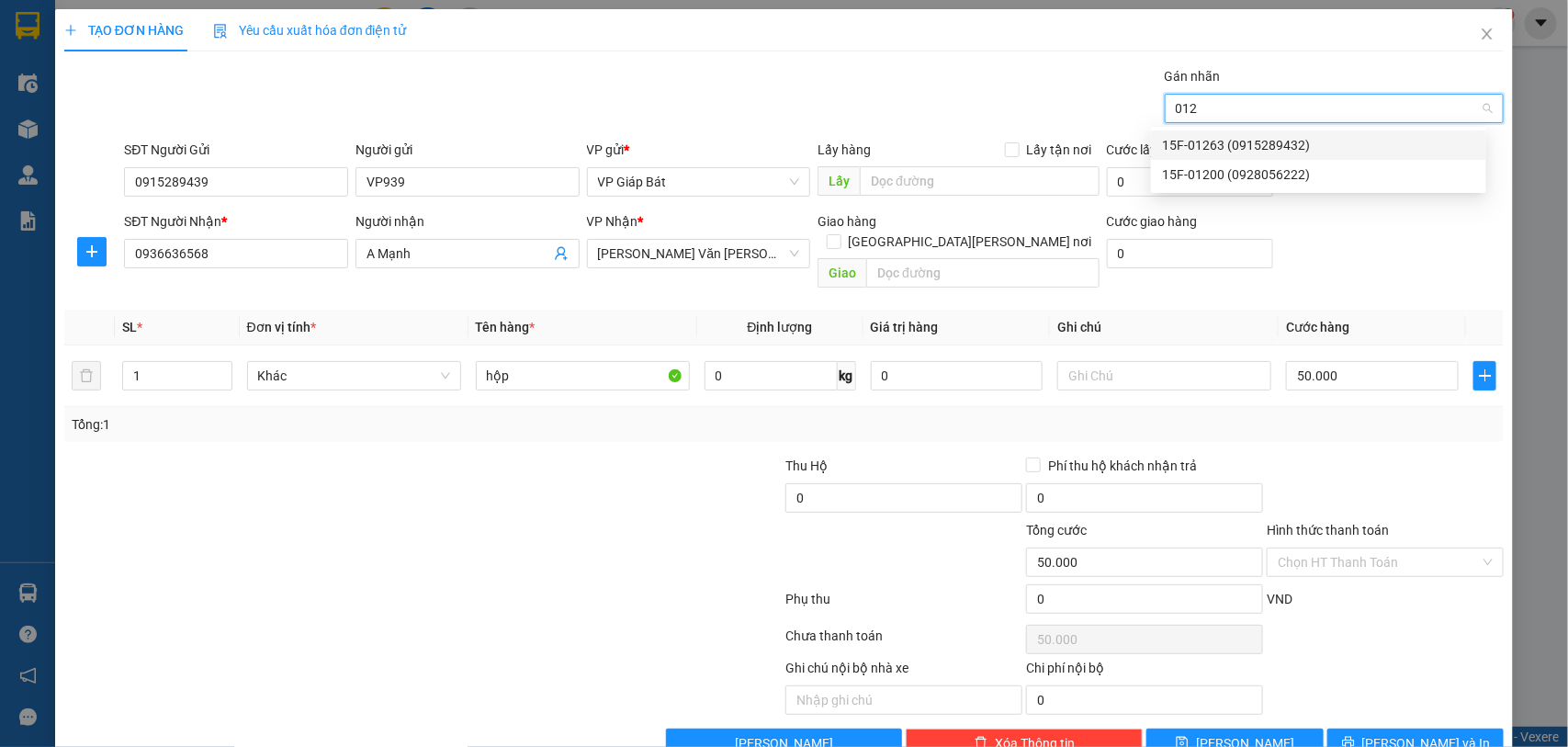
click at [1284, 145] on div "15F-01263 (0915289432)" at bounding box center [1319, 145] width 314 height 20
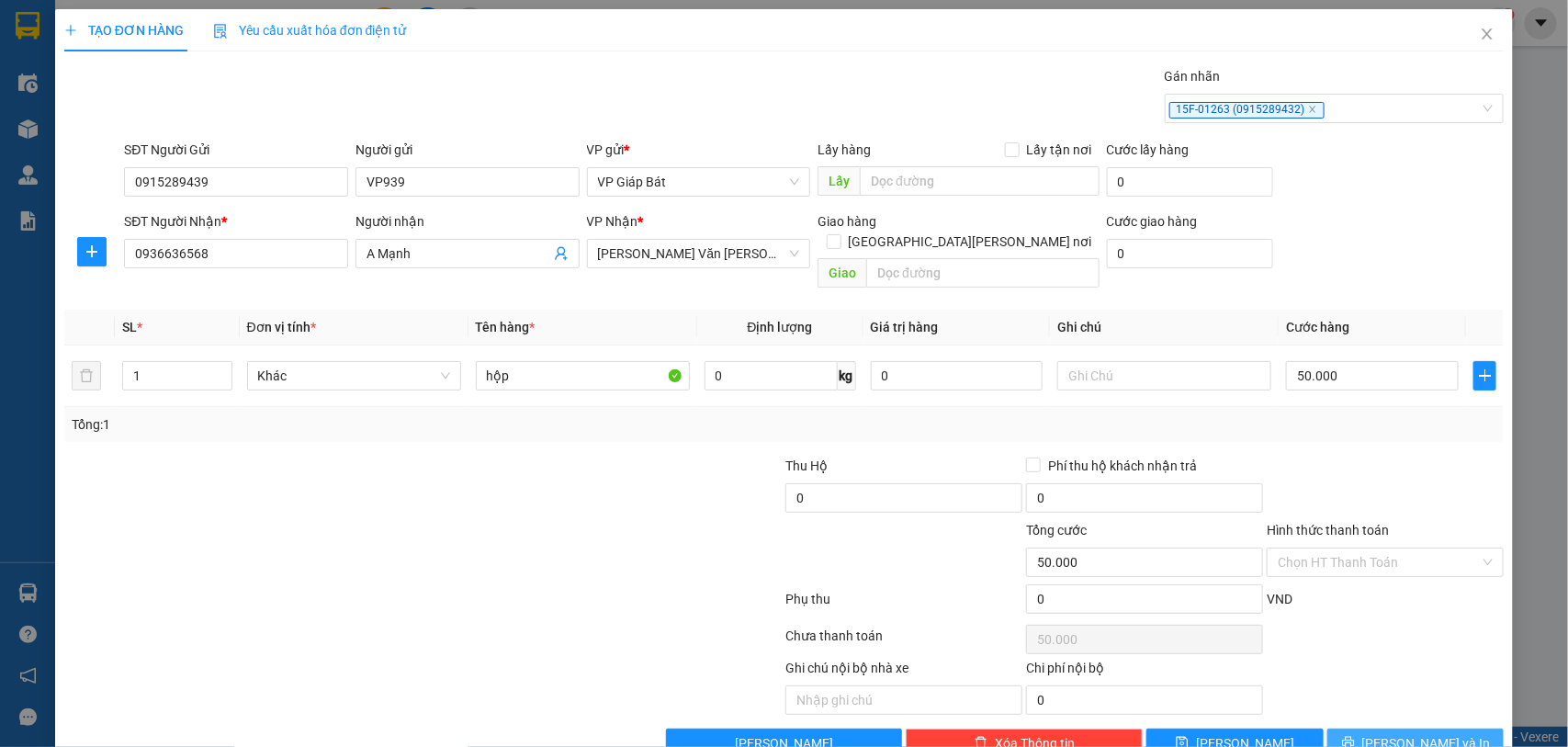
click at [1392, 733] on span "[PERSON_NAME] và In" at bounding box center [1427, 743] width 129 height 20
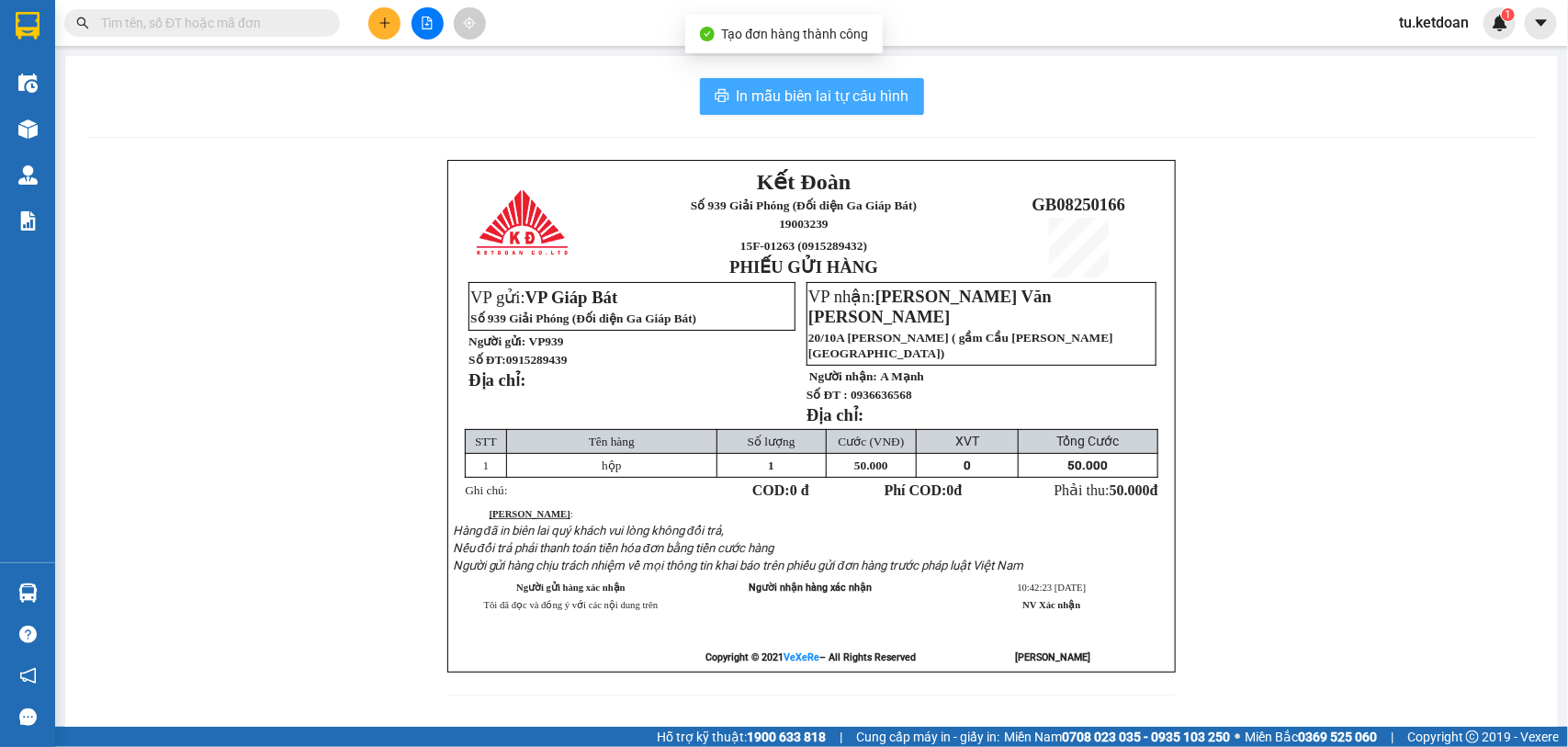
click at [864, 97] on span "In mẫu biên lai tự cấu hình" at bounding box center [823, 95] width 173 height 23
